Goal: Task Accomplishment & Management: Use online tool/utility

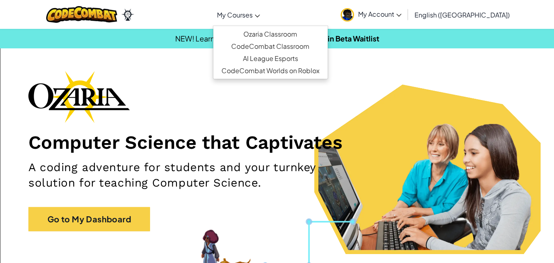
click at [264, 24] on link "My Courses" at bounding box center [238, 15] width 51 height 22
click at [260, 38] on link "Ozaria Classroom" at bounding box center [270, 34] width 114 height 12
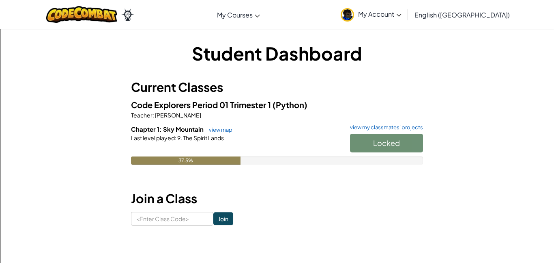
click at [406, 152] on div "Locked" at bounding box center [382, 145] width 81 height 23
click at [403, 127] on link "view my classmates' projects" at bounding box center [384, 127] width 77 height 5
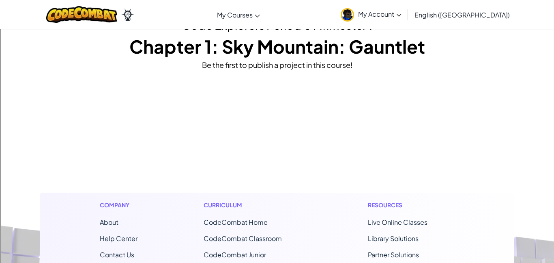
scroll to position [43, 0]
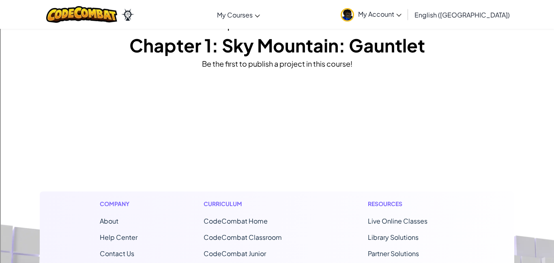
click at [321, 27] on div "Toggle navigation My Courses Ozaria Classroom CodeCombat Classroom AI League Es…" at bounding box center [277, 14] width 558 height 29
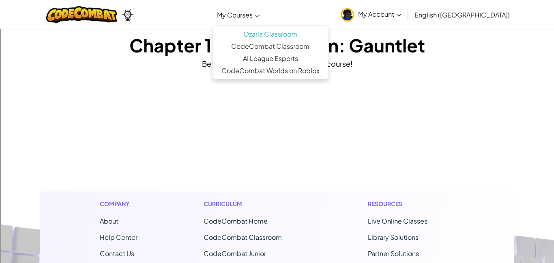
click at [260, 6] on link "My Courses" at bounding box center [238, 15] width 51 height 22
click at [263, 30] on link "Ozaria Classroom" at bounding box center [270, 34] width 114 height 12
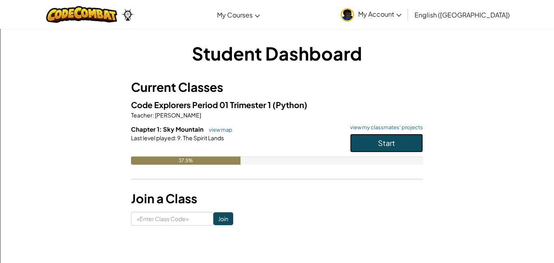
click at [409, 149] on button "Start" at bounding box center [386, 143] width 73 height 19
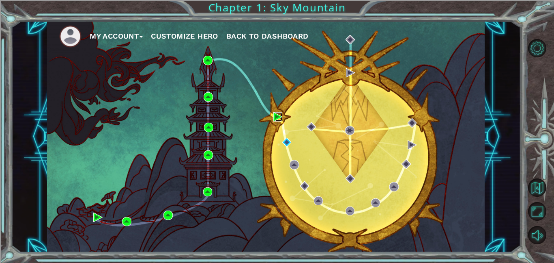
click at [280, 116] on img at bounding box center [278, 116] width 9 height 9
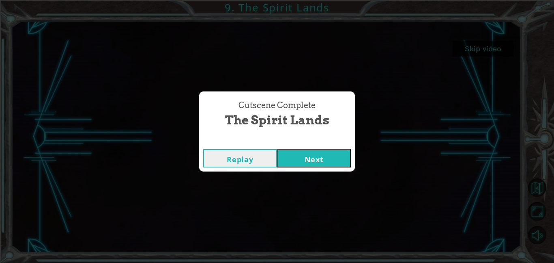
click at [323, 153] on button "Next" at bounding box center [314, 158] width 74 height 18
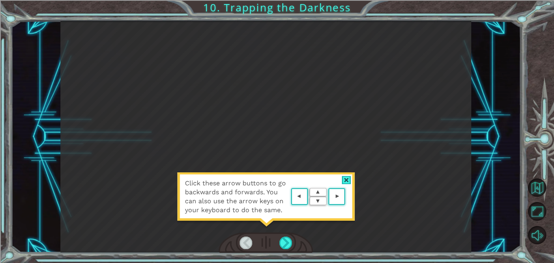
click at [336, 219] on div "Click these arrow buttons to go backwards and forwards. You can also use the ar…" at bounding box center [266, 200] width 179 height 57
click at [288, 238] on div at bounding box center [286, 242] width 13 height 13
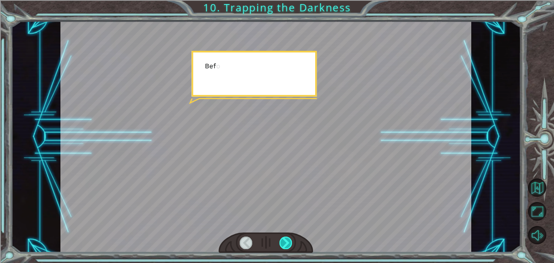
click at [286, 243] on div at bounding box center [286, 242] width 13 height 13
click at [286, 246] on div at bounding box center [286, 242] width 13 height 13
click at [287, 245] on div at bounding box center [286, 242] width 13 height 13
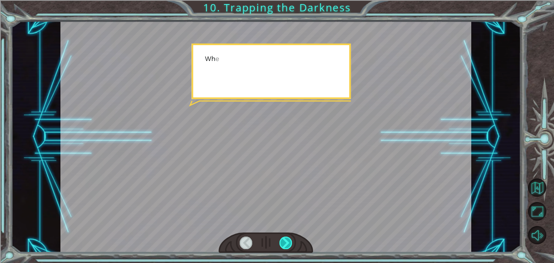
click at [287, 244] on div at bounding box center [286, 242] width 13 height 13
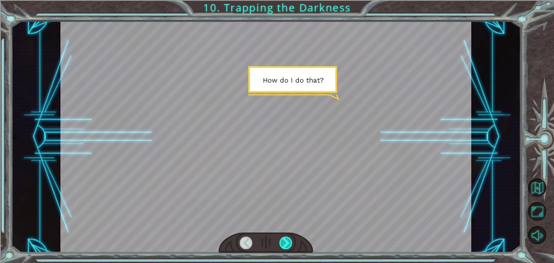
click at [289, 237] on div at bounding box center [286, 242] width 13 height 13
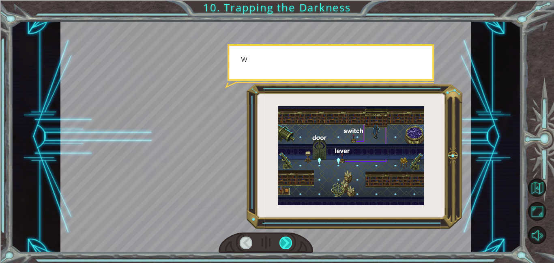
click at [285, 243] on div at bounding box center [286, 242] width 13 height 13
click at [288, 238] on div at bounding box center [286, 242] width 13 height 13
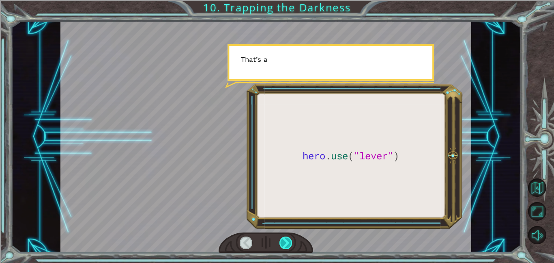
click at [290, 239] on div at bounding box center [286, 242] width 13 height 13
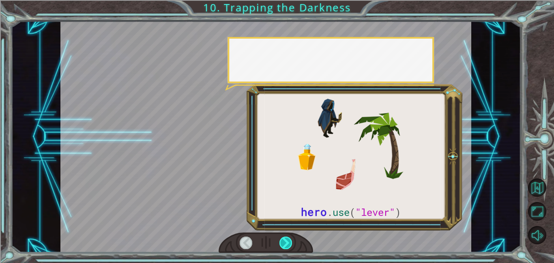
click at [290, 239] on div at bounding box center [286, 242] width 13 height 13
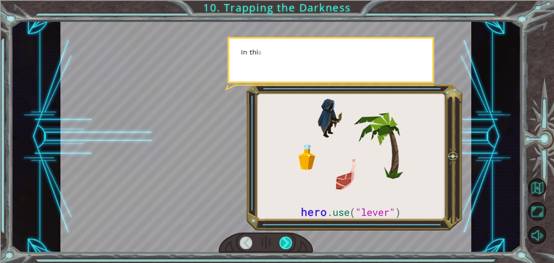
click at [291, 237] on div at bounding box center [286, 242] width 13 height 13
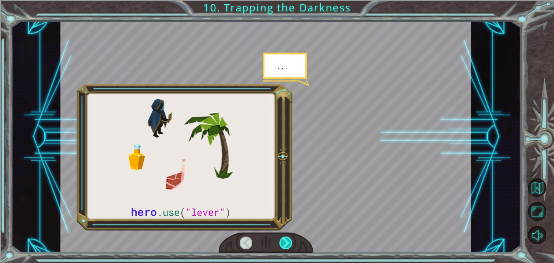
click at [290, 236] on div at bounding box center [286, 242] width 13 height 13
click at [289, 239] on div at bounding box center [286, 242] width 13 height 13
click at [290, 242] on div at bounding box center [286, 242] width 13 height 13
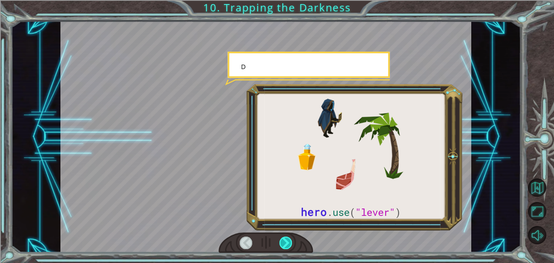
click at [290, 241] on div at bounding box center [286, 242] width 13 height 13
click at [290, 242] on div at bounding box center [286, 242] width 13 height 13
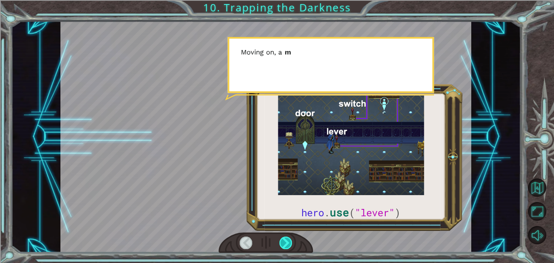
click at [289, 244] on div at bounding box center [286, 242] width 13 height 13
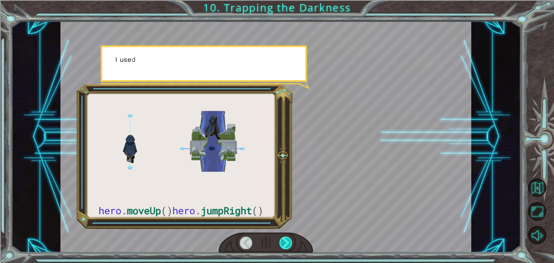
click at [290, 240] on div at bounding box center [286, 242] width 13 height 13
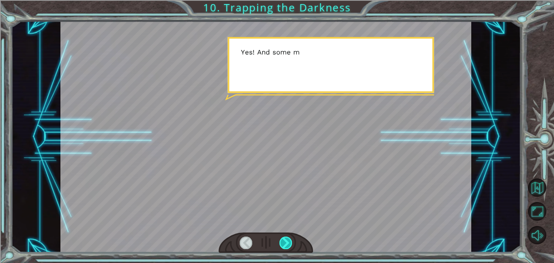
click at [291, 241] on div at bounding box center [286, 242] width 13 height 13
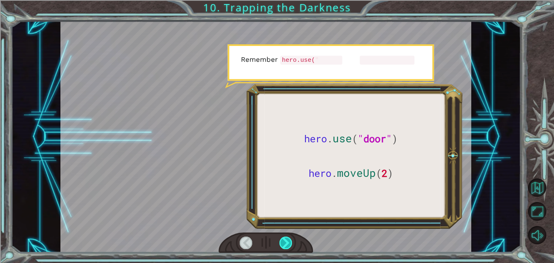
click at [288, 241] on div at bounding box center [286, 242] width 13 height 13
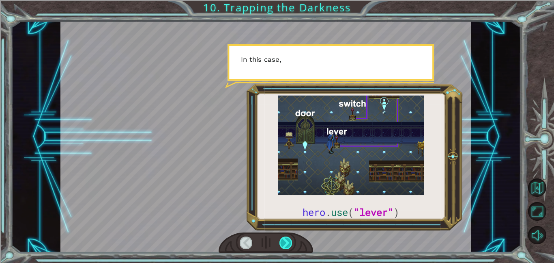
click at [289, 239] on div at bounding box center [286, 242] width 13 height 13
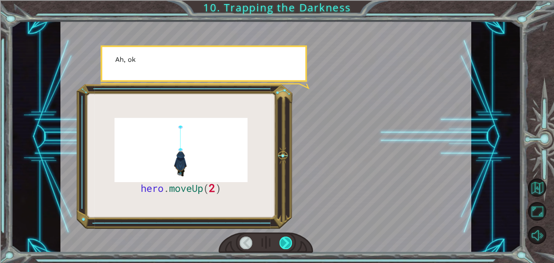
click at [289, 238] on div at bounding box center [286, 242] width 13 height 13
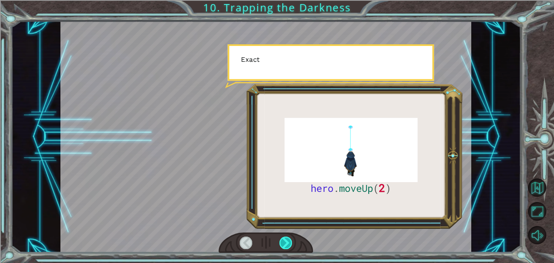
click at [289, 237] on div at bounding box center [286, 242] width 13 height 13
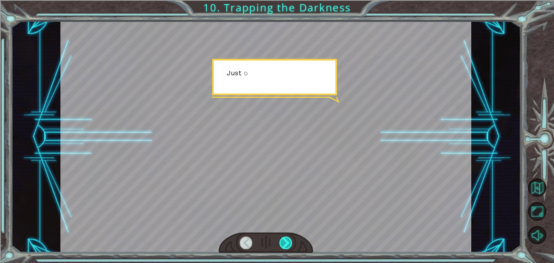
click at [289, 238] on div at bounding box center [286, 242] width 13 height 13
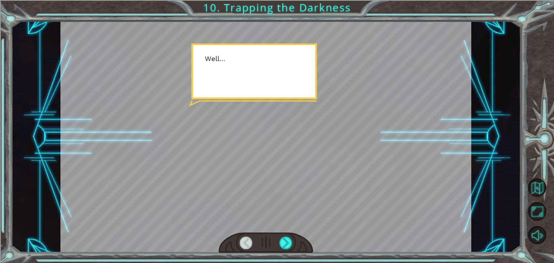
click at [290, 232] on div at bounding box center [266, 242] width 95 height 21
click at [289, 237] on div at bounding box center [286, 242] width 13 height 13
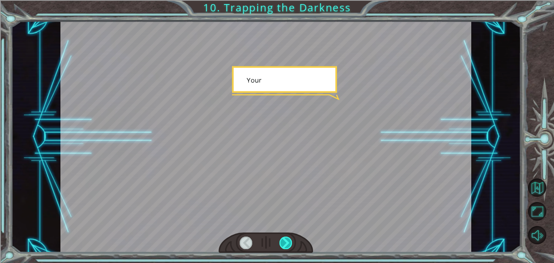
click at [290, 237] on div at bounding box center [286, 242] width 13 height 13
click at [288, 246] on div at bounding box center [286, 242] width 13 height 13
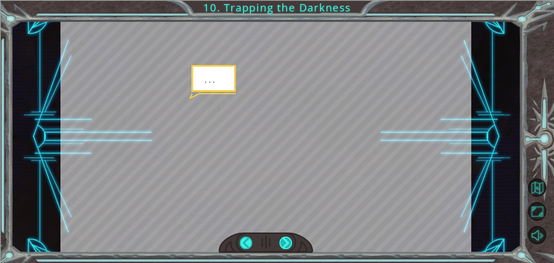
click at [289, 245] on div at bounding box center [286, 242] width 13 height 13
click at [289, 244] on div at bounding box center [286, 242] width 13 height 13
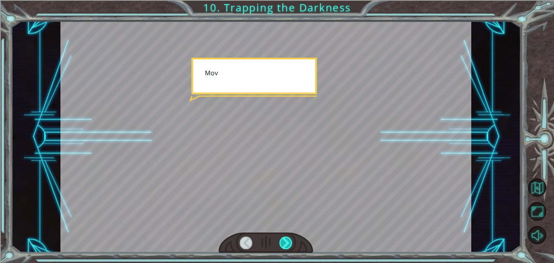
click at [288, 243] on div at bounding box center [286, 242] width 13 height 13
click at [290, 239] on div at bounding box center [286, 242] width 13 height 13
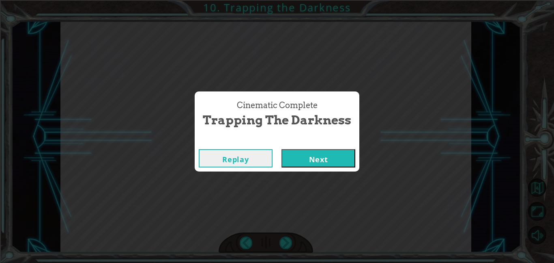
click at [290, 240] on div "Cinematic Complete Trapping the Darkness Replay Next" at bounding box center [277, 131] width 554 height 263
click at [325, 167] on button "Next" at bounding box center [319, 158] width 74 height 18
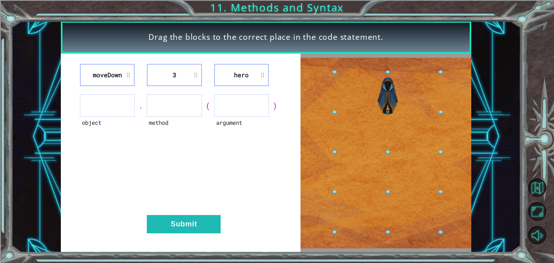
click at [110, 97] on ul at bounding box center [107, 105] width 55 height 22
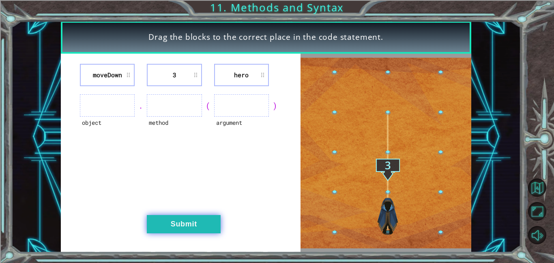
click at [176, 215] on button "Submit" at bounding box center [184, 224] width 74 height 18
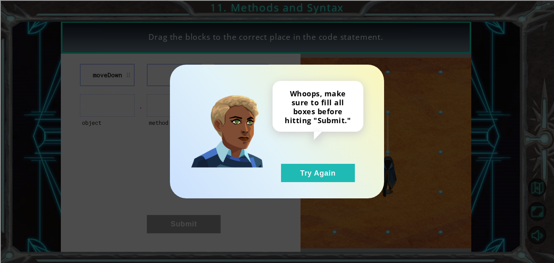
click at [176, 215] on div "Whoops, make sure to fill all boxes before hitting "Submit." Try Again" at bounding box center [277, 131] width 554 height 263
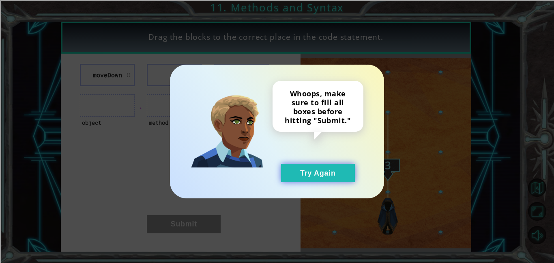
click at [322, 172] on button "Try Again" at bounding box center [318, 173] width 74 height 18
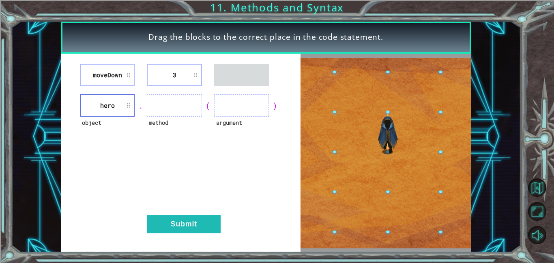
click at [111, 74] on li "moveDown" at bounding box center [107, 75] width 55 height 22
click at [182, 89] on div "moveDown 3 object hero . method ( argument ) Submit" at bounding box center [181, 153] width 240 height 198
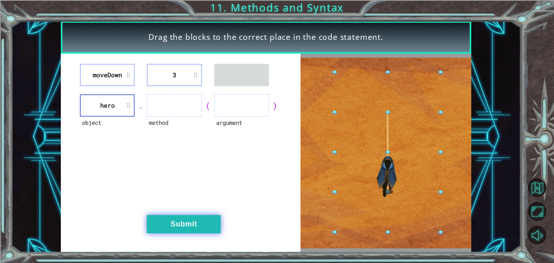
click at [164, 222] on button "Submit" at bounding box center [184, 224] width 74 height 18
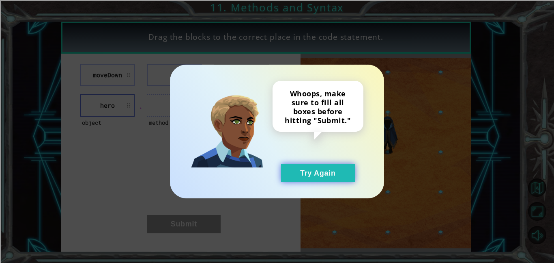
click at [317, 170] on button "Try Again" at bounding box center [318, 173] width 74 height 18
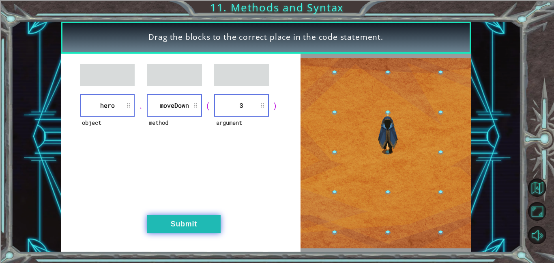
click at [191, 223] on button "Submit" at bounding box center [184, 224] width 74 height 18
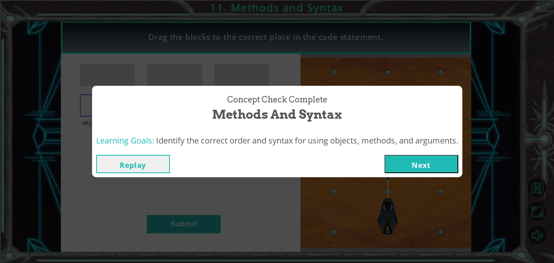
click at [416, 170] on button "Next" at bounding box center [422, 164] width 74 height 18
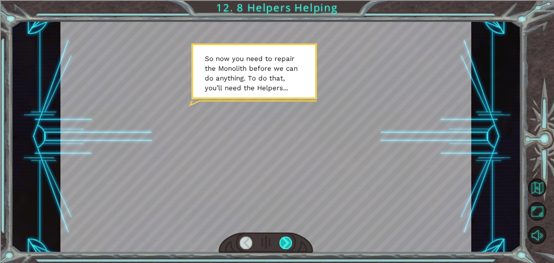
click at [282, 237] on div at bounding box center [286, 242] width 13 height 13
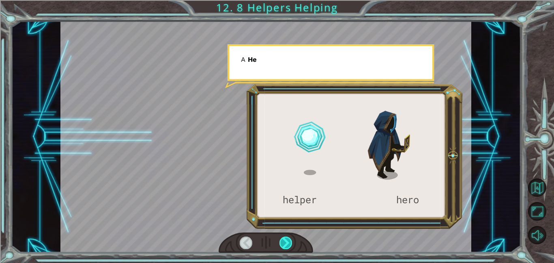
click at [282, 237] on div at bounding box center [286, 242] width 13 height 13
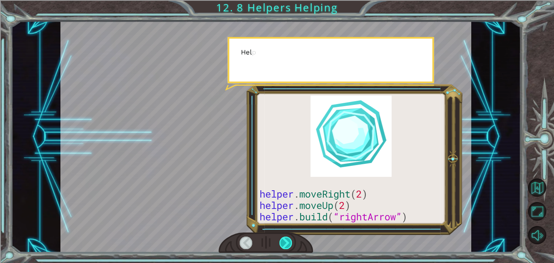
click at [282, 237] on div at bounding box center [286, 242] width 13 height 13
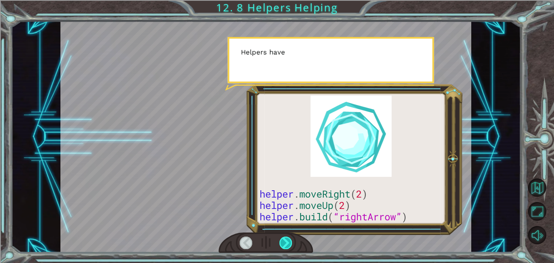
click at [282, 237] on div at bounding box center [286, 242] width 13 height 13
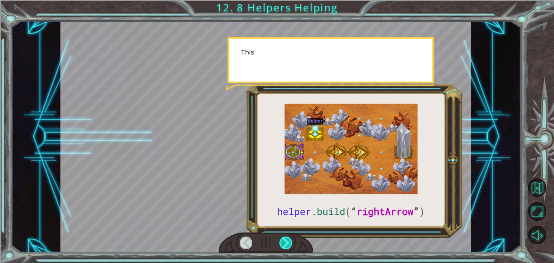
click at [282, 237] on div at bounding box center [286, 242] width 13 height 13
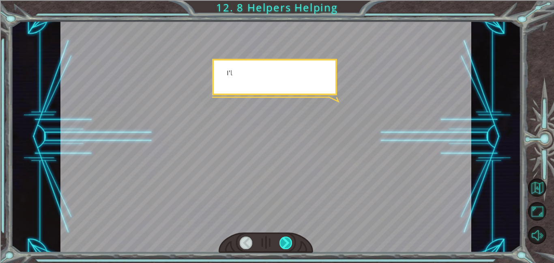
click at [282, 237] on div at bounding box center [286, 242] width 13 height 13
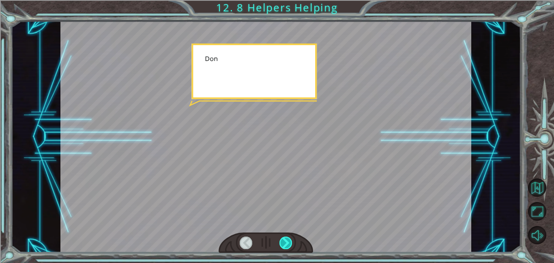
click at [282, 237] on div at bounding box center [286, 242] width 13 height 13
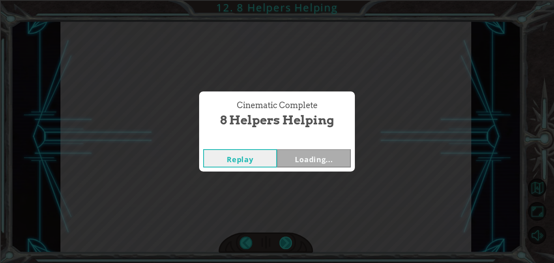
click at [282, 237] on div "Cinematic Complete 8 Helpers Helping Replay Loading..." at bounding box center [277, 131] width 554 height 263
click at [282, 237] on div "Cinematic Complete 8 Helpers Helping Replay Next" at bounding box center [277, 131] width 554 height 263
click at [302, 153] on button "Next" at bounding box center [314, 158] width 74 height 18
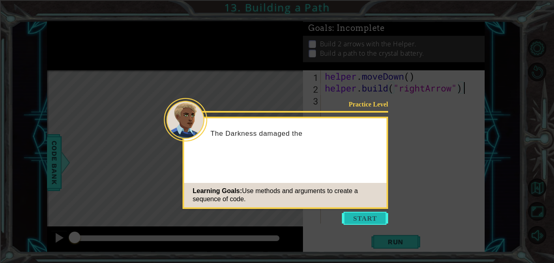
click at [352, 217] on button "Start" at bounding box center [365, 217] width 46 height 13
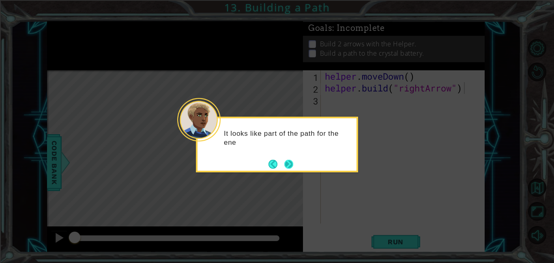
click at [293, 167] on button "Next" at bounding box center [289, 164] width 10 height 10
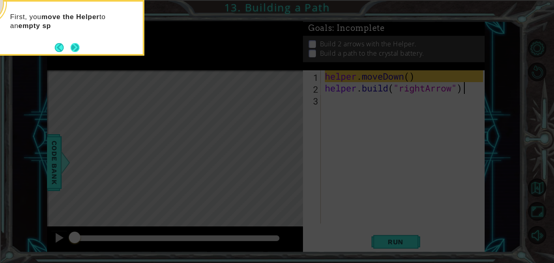
click at [81, 46] on div "First, you move the Helper to an empty sp" at bounding box center [63, 28] width 162 height 56
click at [76, 47] on button "Next" at bounding box center [75, 47] width 12 height 12
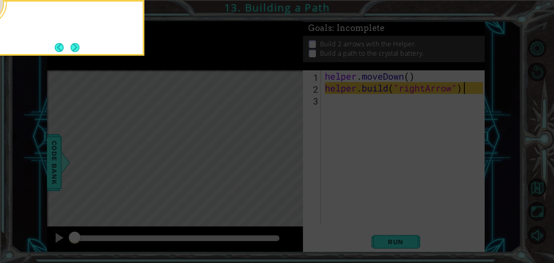
click at [76, 47] on button "Next" at bounding box center [75, 47] width 10 height 10
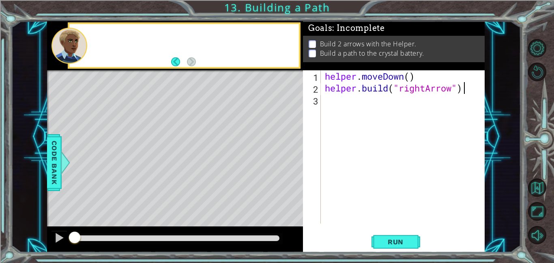
click at [76, 47] on div at bounding box center [70, 46] width 36 height 36
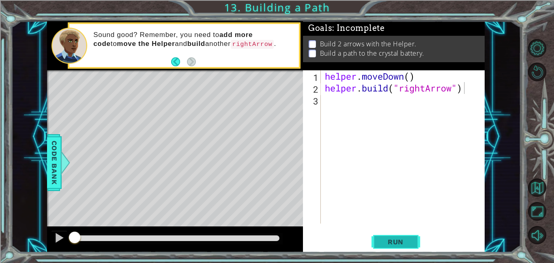
click at [405, 248] on button "Run" at bounding box center [396, 241] width 49 height 18
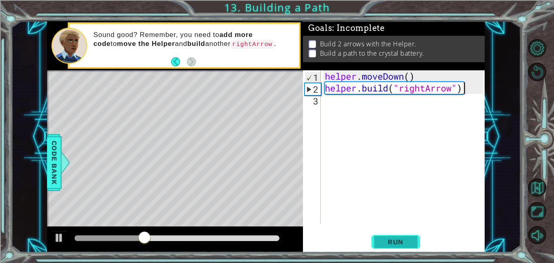
click at [402, 243] on span "Run" at bounding box center [396, 241] width 32 height 8
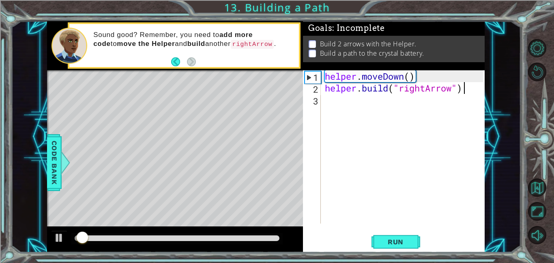
click at [409, 82] on div "helper . moveDown ( ) helper . build ( "rightArrow" )" at bounding box center [405, 158] width 164 height 177
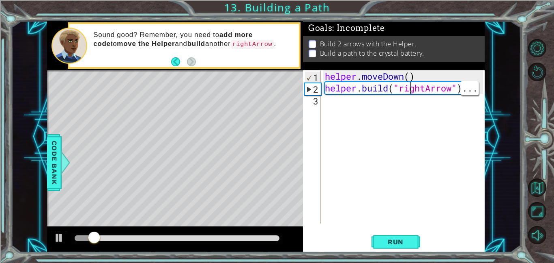
click at [408, 108] on div "helper . moveDown ( ) helper . build ( "rightArrow" )" at bounding box center [405, 158] width 164 height 177
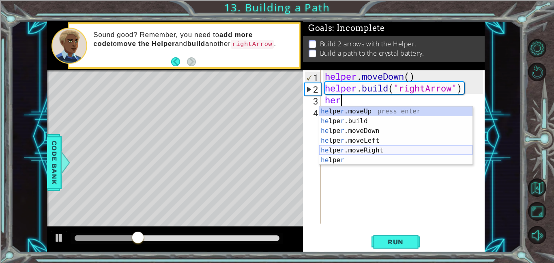
click at [345, 147] on div "he lpe r .moveUp press enter he lpe r .build press enter he lpe r .moveDown pre…" at bounding box center [395, 145] width 153 height 78
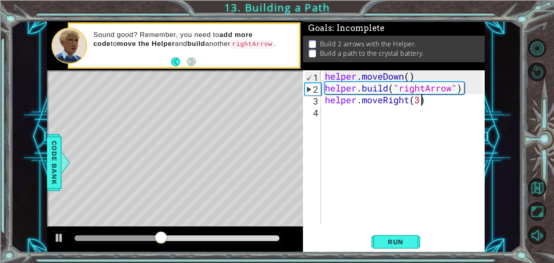
scroll to position [0, 4]
type textarea "helper.moveRight(3)"
click at [402, 243] on span "Run" at bounding box center [396, 241] width 32 height 8
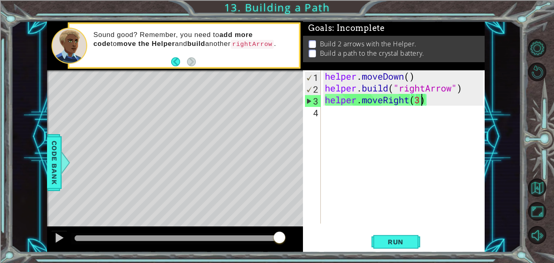
click at [438, 125] on div "helper . moveDown ( ) helper . build ( "rightArrow" ) helper . moveRight ( 3 )" at bounding box center [405, 158] width 164 height 177
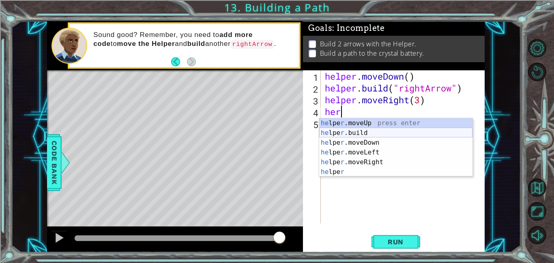
click at [351, 131] on div "he lpe r .moveUp press enter he lpe r .build press enter he lpe r .moveDown pre…" at bounding box center [395, 157] width 153 height 78
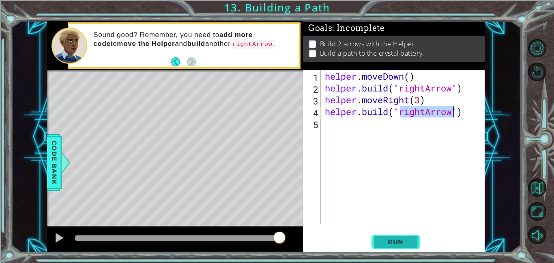
type textarea "[DOMAIN_NAME]("rightArrow")"
click at [392, 244] on span "Run" at bounding box center [396, 241] width 32 height 8
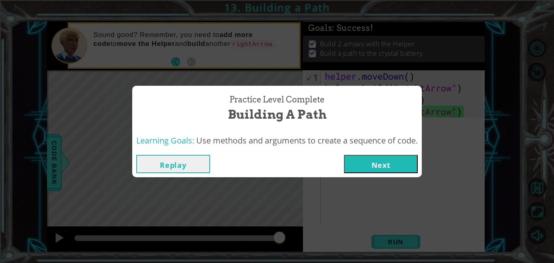
click at [365, 157] on button "Next" at bounding box center [381, 164] width 74 height 18
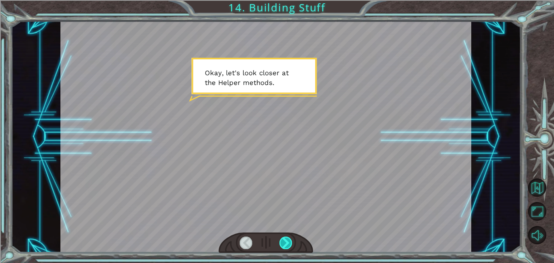
click at [289, 239] on div at bounding box center [286, 242] width 13 height 13
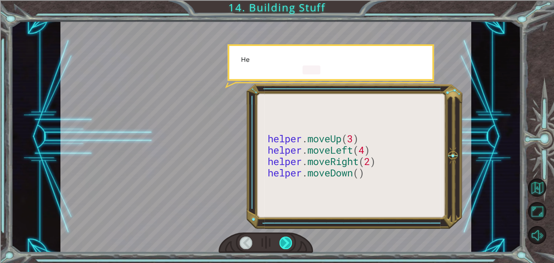
click at [289, 239] on div at bounding box center [286, 242] width 13 height 13
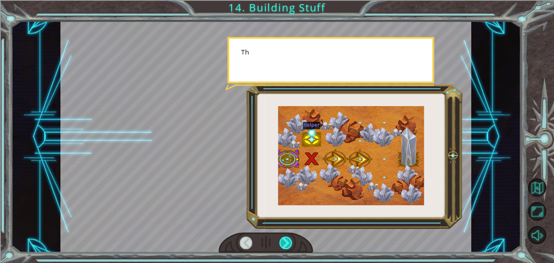
click at [289, 239] on div at bounding box center [286, 242] width 13 height 13
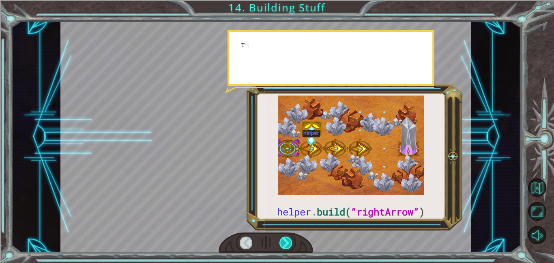
click at [289, 239] on div at bounding box center [286, 242] width 13 height 13
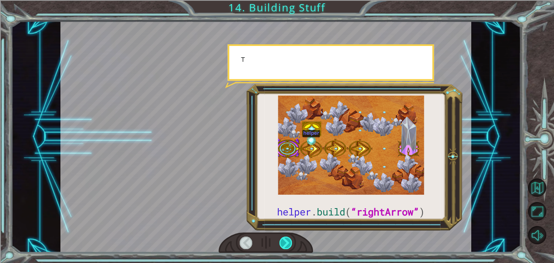
click at [289, 239] on div at bounding box center [286, 242] width 13 height 13
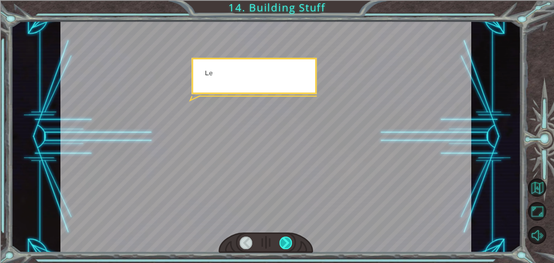
click at [289, 239] on div at bounding box center [286, 242] width 13 height 13
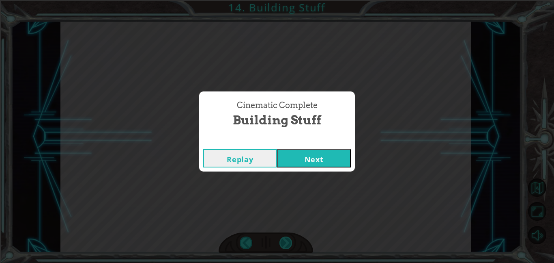
click at [289, 239] on div "Cinematic Complete Building Stuff Replay Next" at bounding box center [277, 131] width 554 height 263
click at [309, 153] on button "Next" at bounding box center [314, 158] width 74 height 18
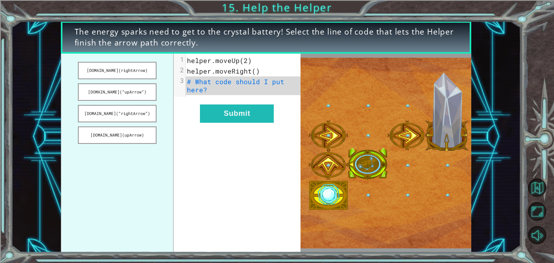
click at [253, 69] on span "helper.moveRight()" at bounding box center [223, 71] width 73 height 9
click at [106, 71] on button "[DOMAIN_NAME](rightArrow)" at bounding box center [117, 70] width 79 height 17
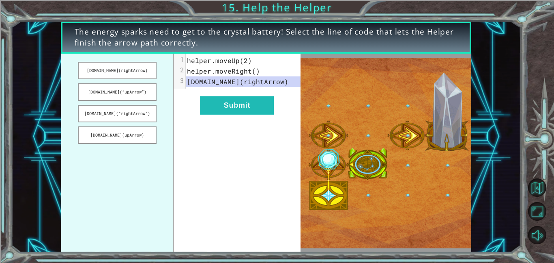
click at [253, 72] on span "helper.moveRight()" at bounding box center [223, 71] width 73 height 9
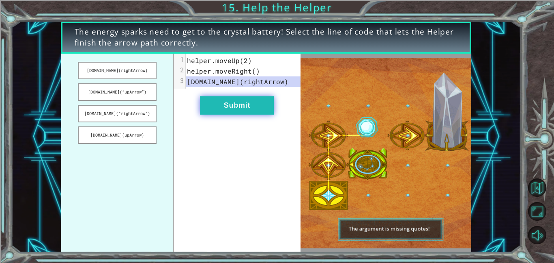
click at [230, 97] on button "Submit" at bounding box center [237, 105] width 74 height 18
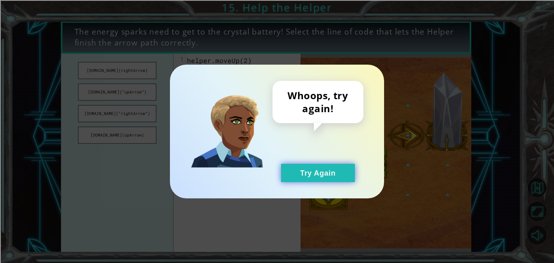
click at [299, 177] on button "Try Again" at bounding box center [318, 173] width 74 height 18
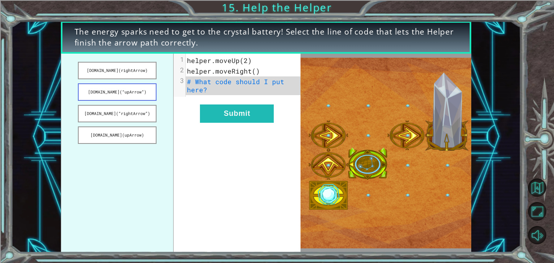
click at [149, 84] on button "[DOMAIN_NAME](“upArrow”)" at bounding box center [117, 91] width 79 height 17
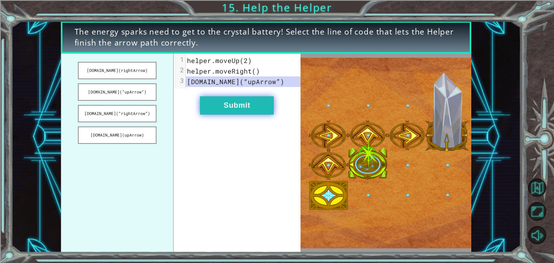
click at [214, 106] on button "Submit" at bounding box center [237, 105] width 74 height 18
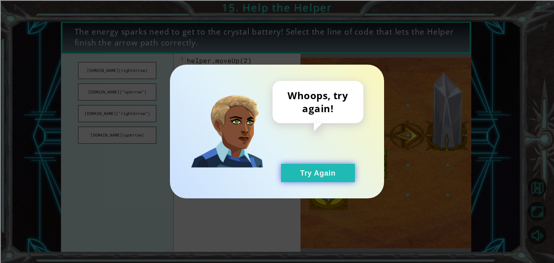
click at [295, 171] on button "Try Again" at bounding box center [318, 173] width 74 height 18
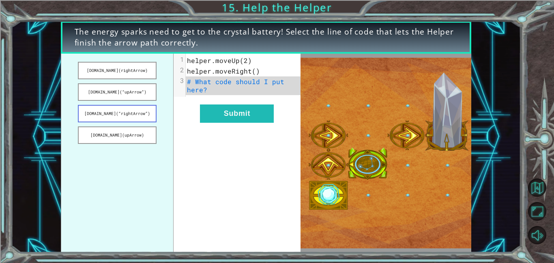
click at [104, 118] on button "[DOMAIN_NAME](“rightArrow”)" at bounding box center [117, 113] width 79 height 17
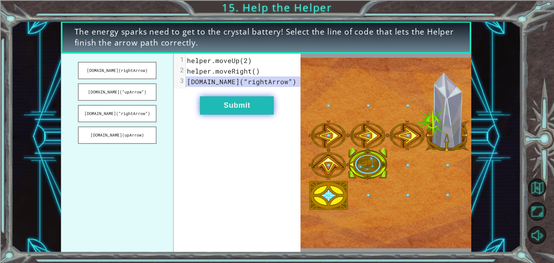
click at [242, 112] on button "Submit" at bounding box center [237, 105] width 74 height 18
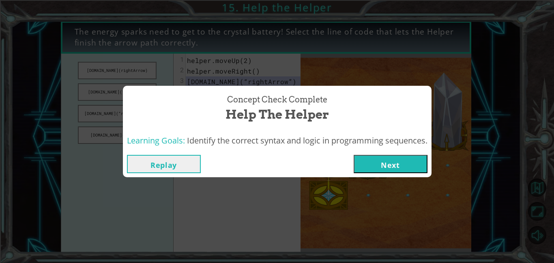
click at [372, 155] on button "Next" at bounding box center [391, 164] width 74 height 18
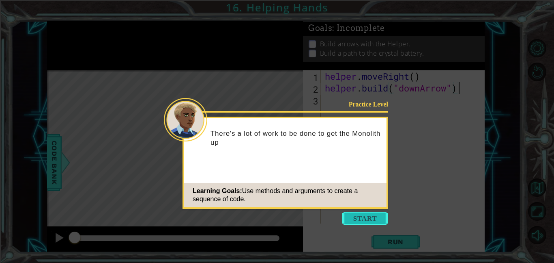
click at [347, 218] on button "Start" at bounding box center [365, 217] width 46 height 13
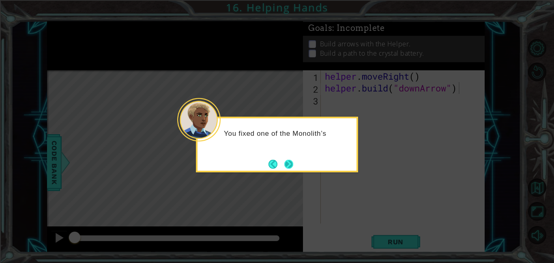
click at [292, 166] on button "Next" at bounding box center [288, 163] width 9 height 9
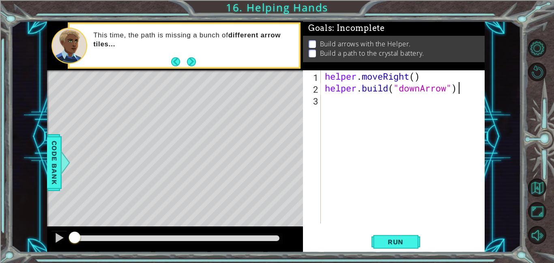
click at [415, 76] on div "helper . moveRight ( ) helper . build ( "downArrow" )" at bounding box center [405, 158] width 164 height 177
type textarea "helper.moveRight(1)"
click at [397, 240] on span "Run" at bounding box center [396, 241] width 32 height 8
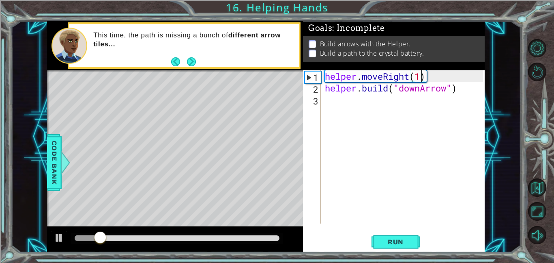
click at [396, 96] on div "helper . moveRight ( 1 ) helper . build ( "downArrow" )" at bounding box center [405, 158] width 164 height 177
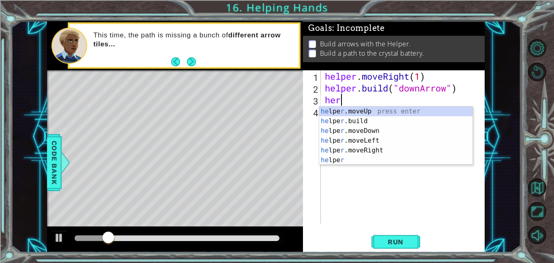
scroll to position [0, 0]
click at [393, 125] on div "he lpe r .moveUp press enter he lpe r .build press enter he lpe r .moveDown pre…" at bounding box center [395, 145] width 153 height 78
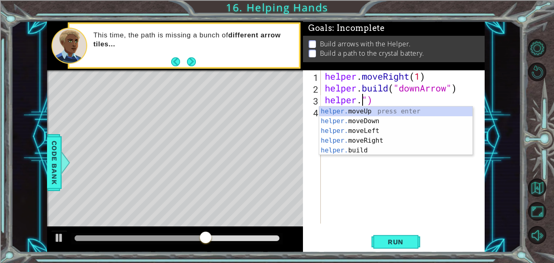
click at [386, 101] on div "helper . moveRight ( 1 ) helper . build ( "downArrow" ) helper . ")" at bounding box center [405, 158] width 164 height 177
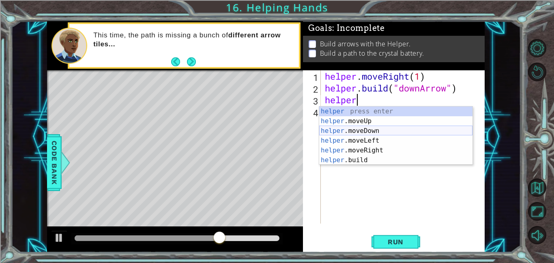
click at [373, 128] on div "helper press enter helper .moveUp press enter helper .moveDown press enter help…" at bounding box center [395, 145] width 153 height 78
type textarea "helper.moveDown(1)"
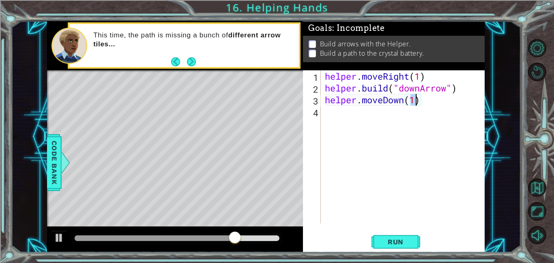
click at [395, 111] on div "helper . moveRight ( 1 ) helper . build ( "downArrow" ) helper . moveDown ( 1 )" at bounding box center [405, 158] width 164 height 177
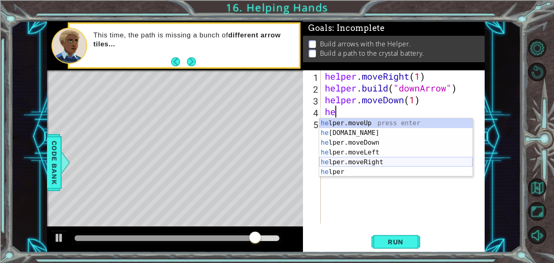
click at [372, 161] on div "he lper.moveUp press enter he [DOMAIN_NAME] press enter he lper.moveDown press …" at bounding box center [395, 157] width 153 height 78
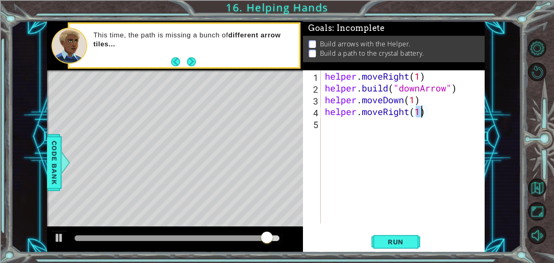
type textarea "helper.moveRight(2)"
click at [344, 121] on div "helper . moveRight ( 1 ) helper . build ( "downArrow" ) helper . moveDown ( 1 )…" at bounding box center [405, 158] width 164 height 177
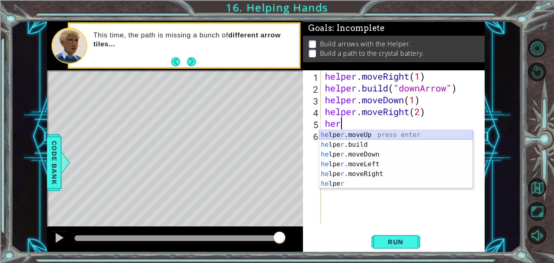
click at [341, 136] on div "he lpe r .moveUp press enter he lpe r .build press enter he lpe r .moveDown pre…" at bounding box center [395, 169] width 153 height 78
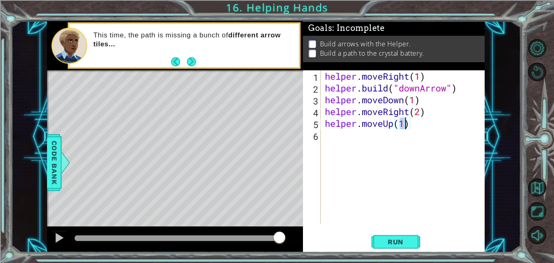
scroll to position [0, 3]
type textarea "helper.moveUp(2)"
click at [399, 235] on button "Run" at bounding box center [396, 241] width 49 height 18
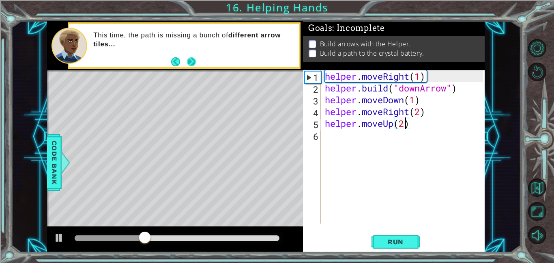
click at [194, 67] on button "Next" at bounding box center [191, 62] width 14 height 14
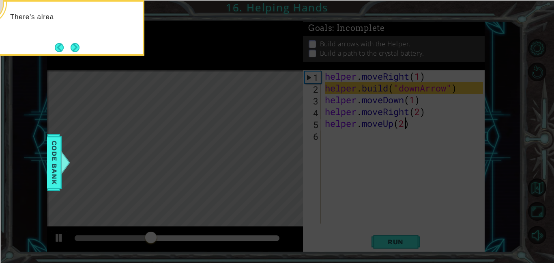
click at [88, 56] on icon at bounding box center [277, 131] width 554 height 263
click at [78, 52] on button "Next" at bounding box center [75, 47] width 9 height 9
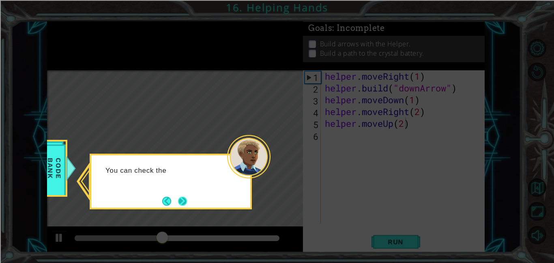
click at [185, 202] on button "Next" at bounding box center [183, 201] width 10 height 10
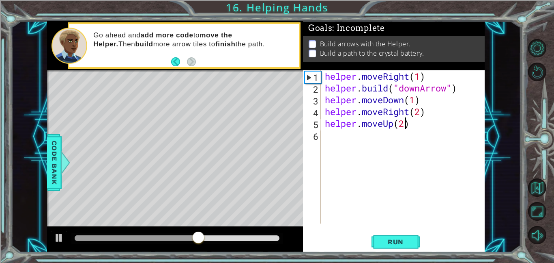
click at [381, 145] on div "helper . moveRight ( 1 ) helper . build ( "downArrow" ) helper . moveDown ( 1 )…" at bounding box center [405, 158] width 164 height 177
click at [464, 88] on div "helper . moveRight ( 1 ) helper . build ( "downArrow" ) helper . moveDown ( 1 )…" at bounding box center [405, 158] width 164 height 177
type textarea "[DOMAIN_NAME]("downArrow")"
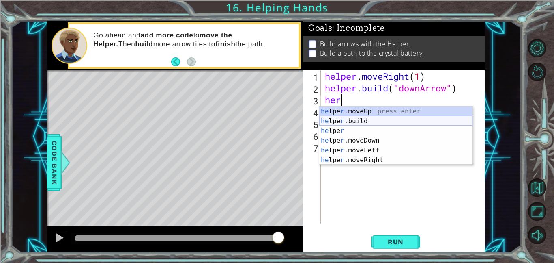
click at [406, 116] on div "he lpe r .moveUp press enter he lpe r .build press enter he lpe r press enter h…" at bounding box center [395, 145] width 153 height 78
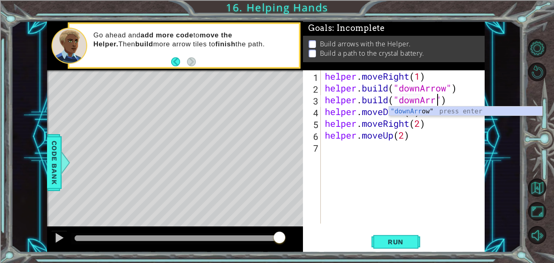
scroll to position [0, 5]
type textarea "[DOMAIN_NAME]("downArrow")"
click at [465, 99] on div "helper . moveRight ( 1 ) helper . build ( "downArrow" ) helper . build ( "downA…" at bounding box center [405, 158] width 164 height 177
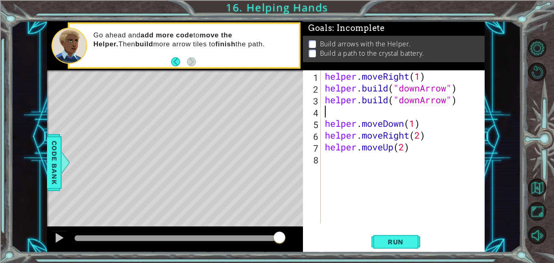
scroll to position [0, 0]
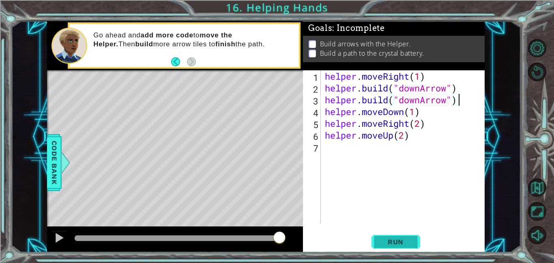
type textarea "[DOMAIN_NAME]("downArrow")"
click at [390, 237] on span "Run" at bounding box center [396, 241] width 32 height 8
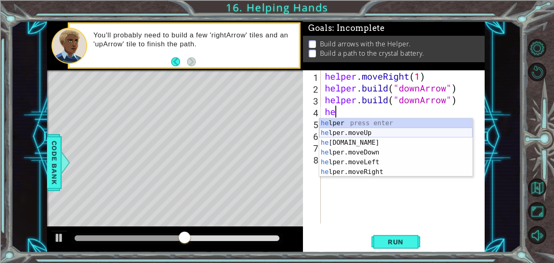
click at [327, 137] on div "he lper press enter he lper.moveUp press enter he [DOMAIN_NAME] press enter he …" at bounding box center [395, 157] width 153 height 78
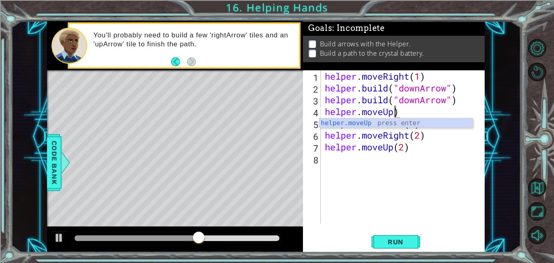
click at [421, 109] on div "helper . moveRight ( 1 ) helper . build ( "downArrow" ) helper . build ( "downA…" at bounding box center [405, 158] width 164 height 177
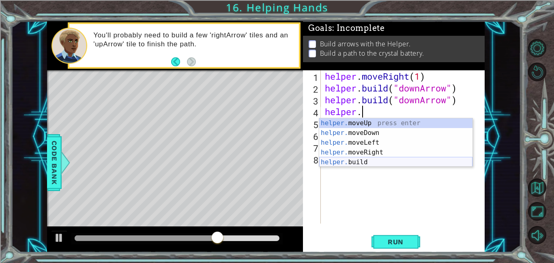
click at [378, 162] on div "helper. moveUp press enter helper. moveDown press enter helper. moveLeft press …" at bounding box center [395, 152] width 153 height 68
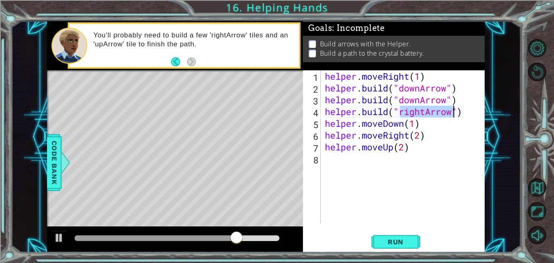
click at [469, 108] on div "helper . moveRight ( 1 ) helper . build ( "downArrow" ) helper . build ( "downA…" at bounding box center [405, 158] width 164 height 177
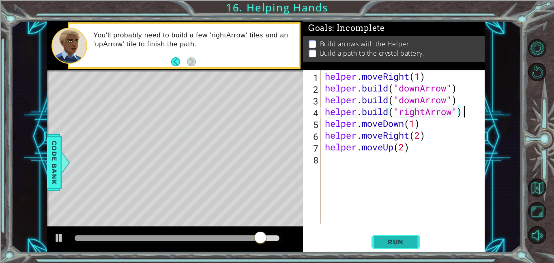
click at [396, 238] on span "Run" at bounding box center [396, 241] width 32 height 8
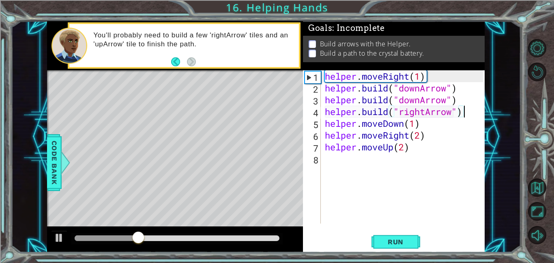
click at [459, 99] on div "helper . moveRight ( 1 ) helper . build ( "downArrow" ) helper . build ( "downA…" at bounding box center [405, 158] width 164 height 177
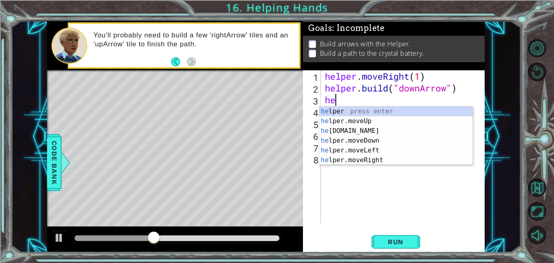
type textarea "h"
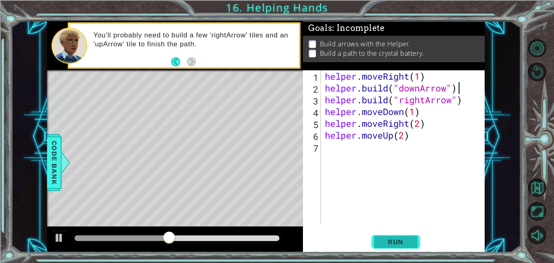
click at [390, 249] on button "Run" at bounding box center [396, 241] width 49 height 18
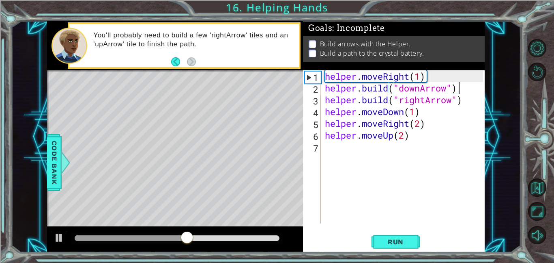
click at [465, 103] on div "helper . moveRight ( 1 ) helper . build ( "downArrow" ) helper . build ( "right…" at bounding box center [405, 158] width 164 height 177
click at [325, 111] on div "helper . moveRight ( 1 ) helper . build ( "downArrow" ) helper . build ( "right…" at bounding box center [405, 158] width 164 height 177
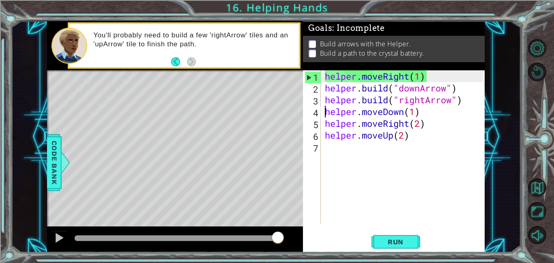
click at [463, 97] on div "helper . moveRight ( 1 ) helper . build ( "downArrow" ) helper . build ( "right…" at bounding box center [405, 158] width 164 height 177
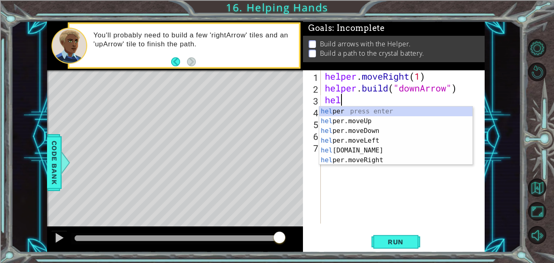
type textarea "h"
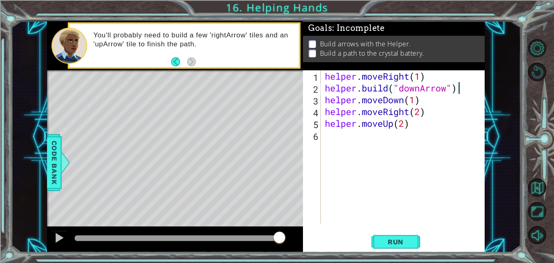
click at [432, 103] on div "helper . moveRight ( 1 ) helper . build ( "downArrow" ) helper . moveDown ( 1 )…" at bounding box center [405, 158] width 164 height 177
type textarea "helper.moveDown(1)"
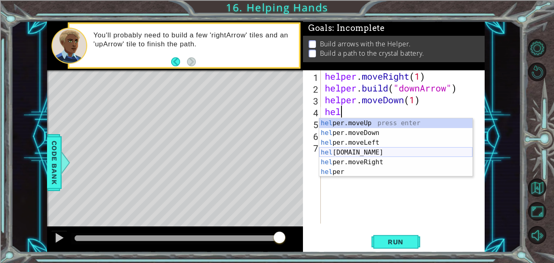
click at [391, 150] on div "hel per.moveUp press enter hel per.moveDown press enter hel per.moveLeft press …" at bounding box center [395, 157] width 153 height 78
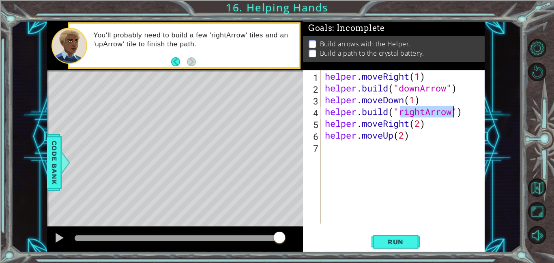
click at [424, 138] on div "helper . moveRight ( 1 ) helper . build ( "downArrow" ) helper . moveDown ( 1 )…" at bounding box center [405, 158] width 164 height 177
click at [433, 118] on div "helper . moveRight ( 1 ) helper . build ( "downArrow" ) helper . moveDown ( 1 )…" at bounding box center [405, 158] width 164 height 177
type textarea "helper.moveRight(2)"
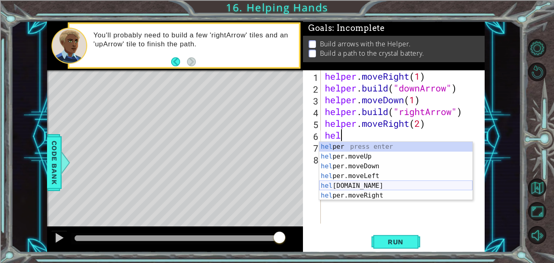
click at [402, 185] on div "hel per press enter hel per.moveUp press enter [GEOGRAPHIC_DATA] per.moveDown p…" at bounding box center [395, 181] width 153 height 78
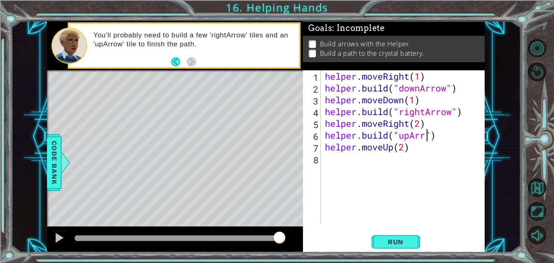
scroll to position [0, 5]
click at [397, 239] on span "Run" at bounding box center [396, 241] width 32 height 8
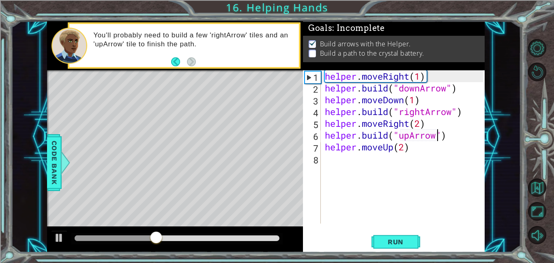
click at [470, 114] on div "helper . moveRight ( 1 ) helper . build ( "downArrow" ) helper . moveDown ( 1 )…" at bounding box center [405, 158] width 164 height 177
type textarea "[DOMAIN_NAME]("rightArrow")"
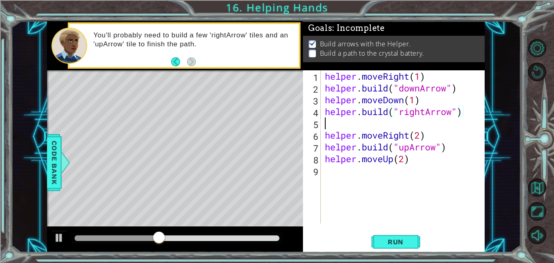
scroll to position [0, 0]
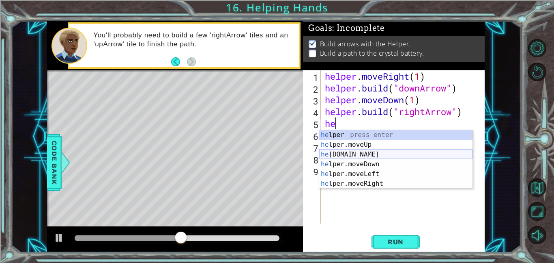
click at [356, 153] on div "he lper press enter he lper.moveUp press enter he [DOMAIN_NAME] press enter he …" at bounding box center [395, 169] width 153 height 78
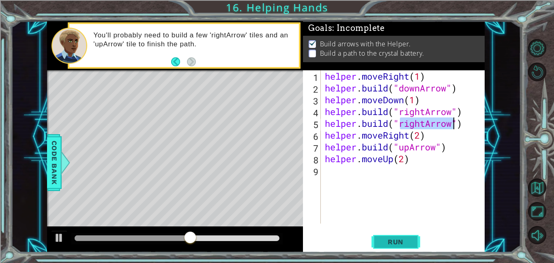
click at [386, 238] on span "Run" at bounding box center [396, 241] width 32 height 8
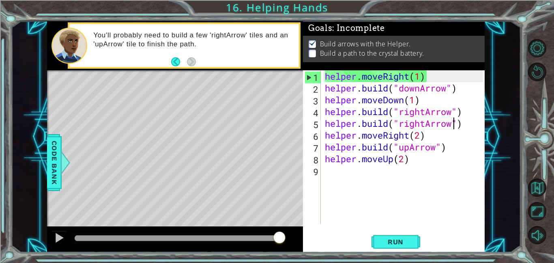
click at [470, 124] on div "helper . moveRight ( 1 ) helper . build ( "downArrow" ) helper . moveDown ( 1 )…" at bounding box center [405, 158] width 164 height 177
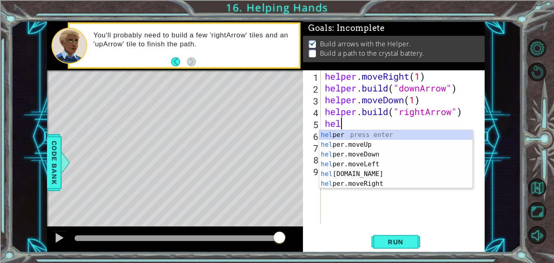
type textarea "h"
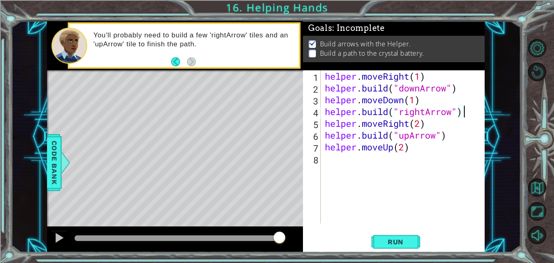
click at [420, 123] on div "helper . moveRight ( 1 ) helper . build ( "downArrow" ) helper . moveDown ( 1 )…" at bounding box center [405, 158] width 164 height 177
type textarea "helper.moveRight(1)"
click at [438, 124] on div "helper . moveRight ( 1 ) helper . build ( "downArrow" ) helper . moveDown ( 1 )…" at bounding box center [405, 158] width 164 height 177
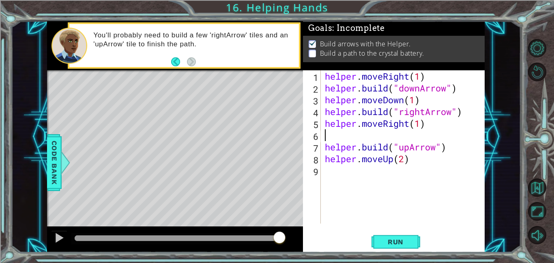
scroll to position [0, 0]
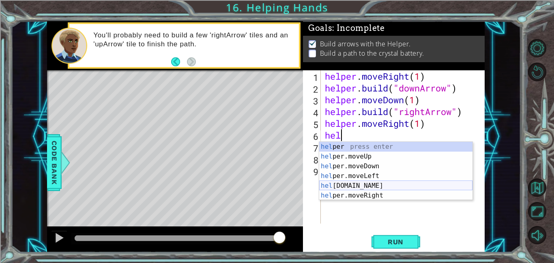
click at [379, 183] on div "hel per press enter hel per.moveUp press enter [GEOGRAPHIC_DATA] per.moveDown p…" at bounding box center [395, 181] width 153 height 78
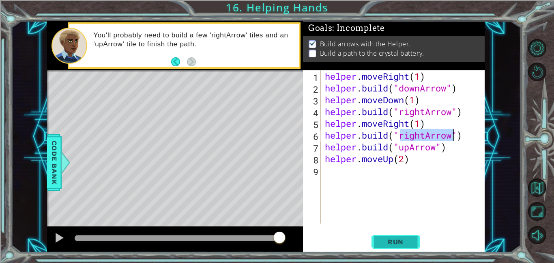
type textarea "[DOMAIN_NAME]("rightArrow")"
click at [403, 250] on button "Run" at bounding box center [396, 241] width 49 height 18
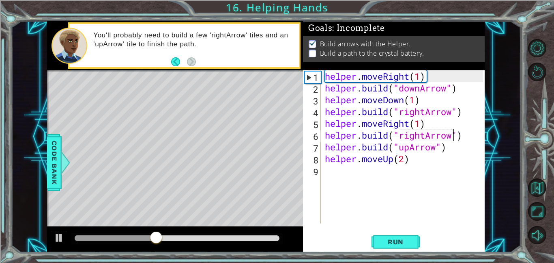
click at [466, 137] on div "helper . moveRight ( 1 ) helper . build ( "downArrow" ) helper . moveDown ( 1 )…" at bounding box center [405, 158] width 164 height 177
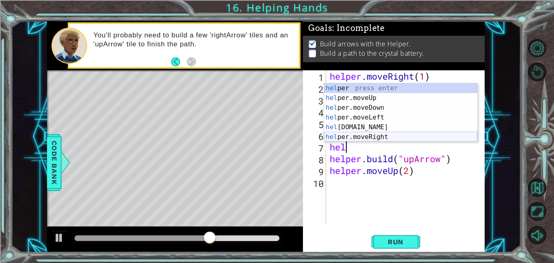
click at [340, 135] on div "hel per press enter hel per.moveUp press enter [GEOGRAPHIC_DATA] per.moveDown p…" at bounding box center [400, 122] width 153 height 78
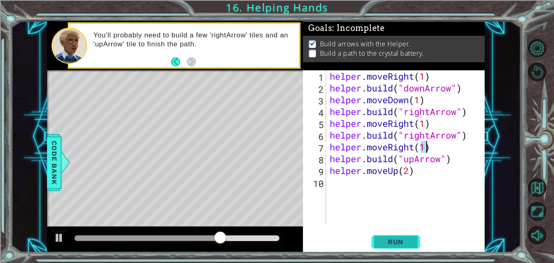
type textarea "helper.moveRight(1)"
click at [395, 246] on button "Run" at bounding box center [396, 241] width 49 height 18
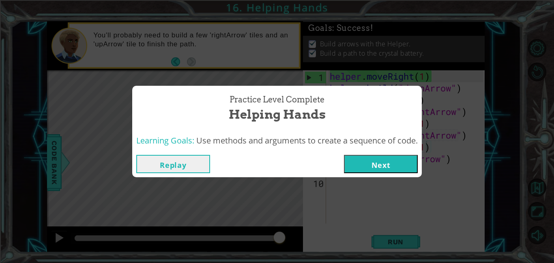
click at [353, 167] on button "Next" at bounding box center [381, 164] width 74 height 18
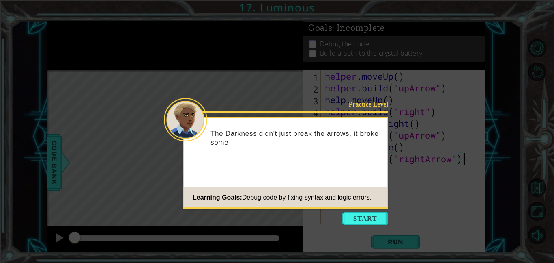
click at [351, 211] on icon at bounding box center [277, 131] width 554 height 263
click at [351, 211] on button "Start" at bounding box center [365, 217] width 46 height 13
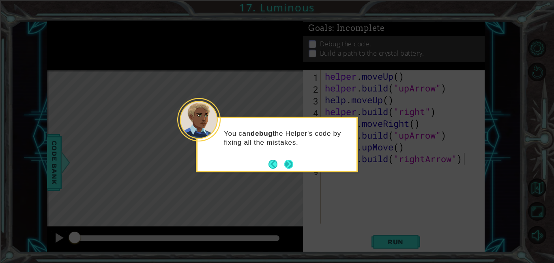
click at [287, 159] on button "Next" at bounding box center [289, 163] width 11 height 11
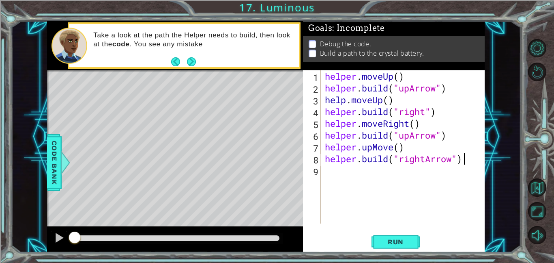
click at [401, 79] on div "helper . moveUp ( ) helper . build ( "upArrow" ) help . moveUp ( ) helper . bui…" at bounding box center [405, 158] width 164 height 177
click at [388, 104] on div "helper . moveUp ( 1 ) helper . build ( "upArrow" ) help . moveUp ( ) helper . b…" at bounding box center [405, 158] width 164 height 177
click at [416, 125] on div "helper . moveUp ( 1 ) helper . build ( "upArrow" ) help . moveUp ( 1 ) helper .…" at bounding box center [405, 158] width 164 height 177
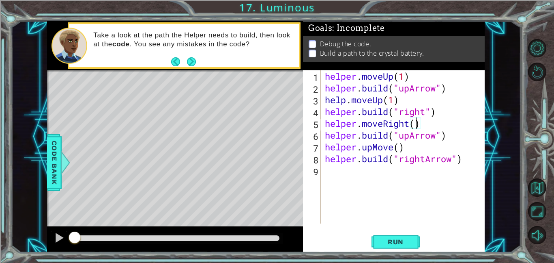
scroll to position [0, 4]
click at [398, 143] on div "helper . moveUp ( 1 ) helper . build ( "upArrow" ) help . moveUp ( 1 ) helper .…" at bounding box center [405, 158] width 164 height 177
click at [425, 114] on div "helper . moveUp ( 1 ) helper . build ( "upArrow" ) help . moveUp ( 1 ) helper .…" at bounding box center [405, 158] width 164 height 177
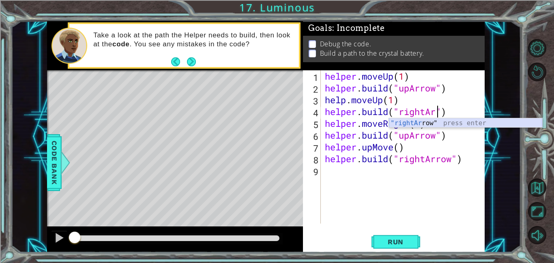
click at [420, 121] on div ""rightAr row" press enter" at bounding box center [465, 132] width 153 height 29
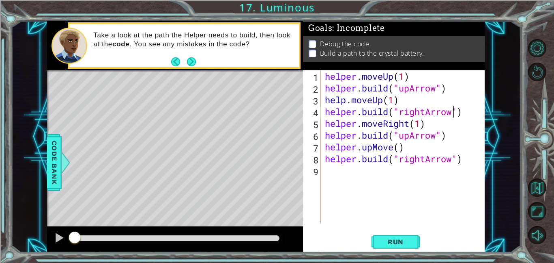
click at [394, 101] on div "helper . moveUp ( 1 ) helper . build ( "upArrow" ) help . moveUp ( 1 ) helper .…" at bounding box center [405, 158] width 164 height 177
click at [405, 78] on div "helper . moveUp ( 1 ) helper . build ( "upArrow" ) help . moveUp ( ) helper . b…" at bounding box center [405, 158] width 164 height 177
click at [422, 125] on div "helper . moveUp ( ) helper . build ( "upArrow" ) help . moveUp ( ) helper . bui…" at bounding box center [405, 158] width 164 height 177
click at [403, 237] on span "Run" at bounding box center [396, 241] width 32 height 8
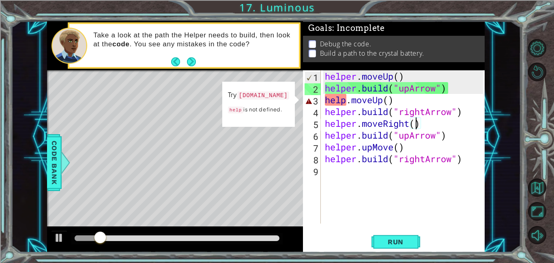
click at [345, 101] on div "helper . moveUp ( ) helper . build ( "upArrow" ) help . moveUp ( ) helper . bui…" at bounding box center [405, 158] width 164 height 177
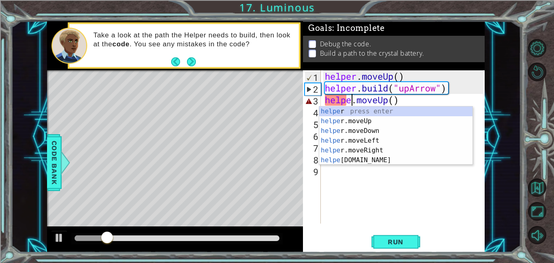
scroll to position [0, 1]
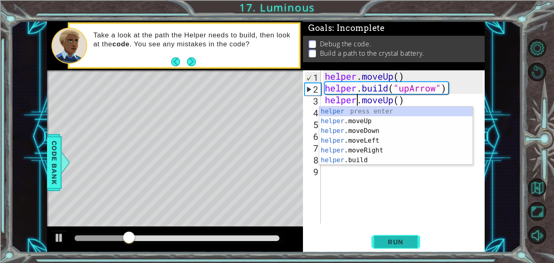
click at [382, 239] on span "Run" at bounding box center [396, 241] width 32 height 8
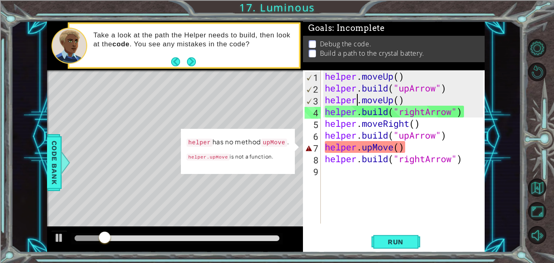
click at [392, 148] on div "helper . moveUp ( ) helper . build ( "upArrow" ) helper . moveUp ( ) helper . b…" at bounding box center [405, 158] width 164 height 177
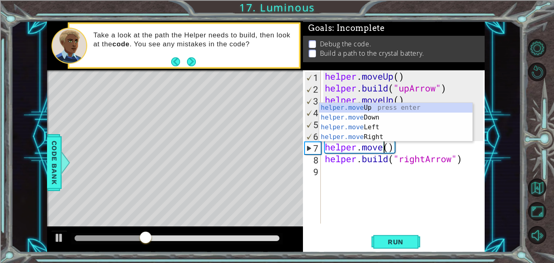
scroll to position [0, 3]
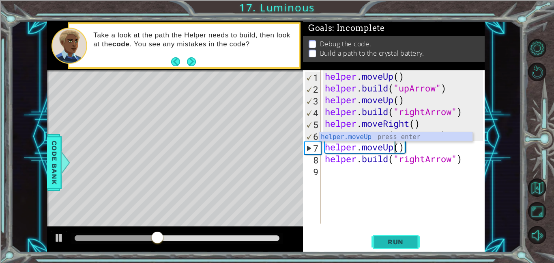
type textarea "helper.moveUp()"
click at [403, 245] on span "Run" at bounding box center [396, 241] width 32 height 8
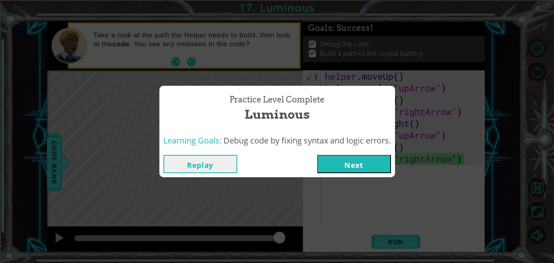
click at [377, 164] on button "Next" at bounding box center [354, 164] width 74 height 18
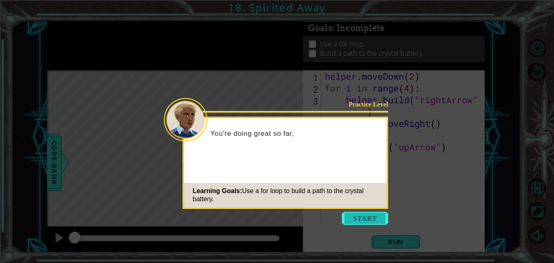
click at [364, 218] on button "Start" at bounding box center [365, 217] width 46 height 13
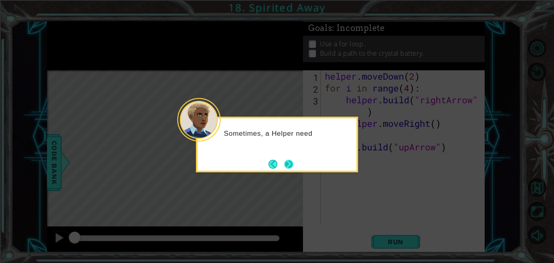
click at [293, 167] on button "Next" at bounding box center [288, 163] width 11 height 11
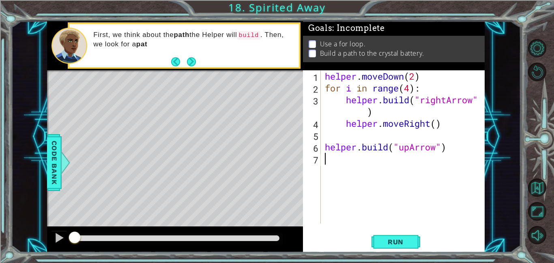
click at [342, 100] on div "helper . moveDown ( 2 ) for i in range ( 4 ) : helper . build ( "rightArrow" ) …" at bounding box center [405, 158] width 164 height 177
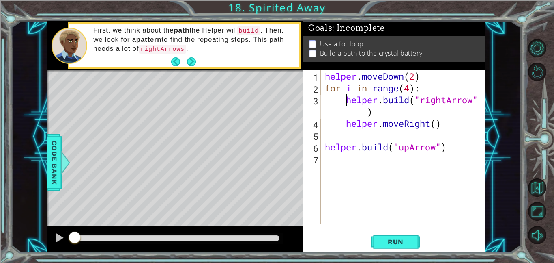
scroll to position [0, 1]
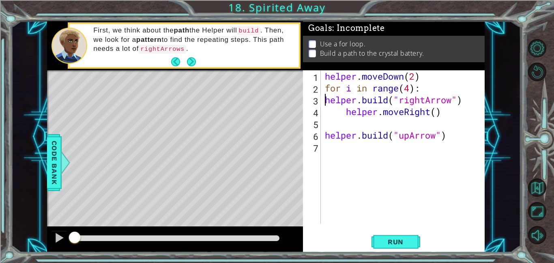
click at [346, 113] on div "helper . moveDown ( 2 ) for i in range ( 4 ) : helper . build ( "rightArrow" ) …" at bounding box center [405, 158] width 164 height 177
click at [326, 136] on div "helper . moveDown ( 2 ) for i in range ( 4 ) : helper . build ( "rightArrow" ) …" at bounding box center [405, 158] width 164 height 177
click at [424, 89] on div "helper . moveDown ( 2 ) for i in range ( 4 ) : helper . build ( "rightArrow" ) …" at bounding box center [405, 158] width 164 height 177
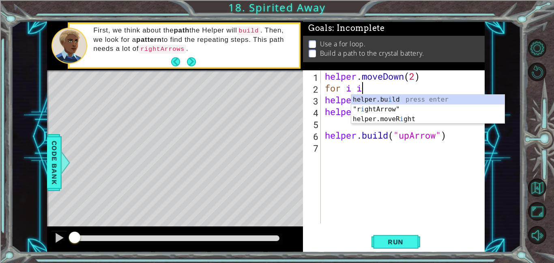
scroll to position [0, 0]
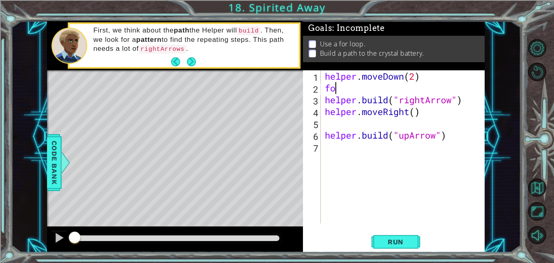
type textarea "f"
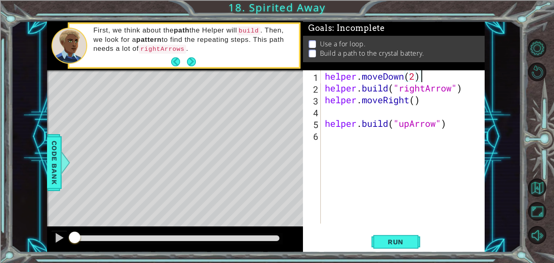
click at [476, 90] on div "helper . moveDown ( 2 ) helper . build ( "rightArrow" ) helper . moveRight ( ) …" at bounding box center [405, 158] width 164 height 177
click at [422, 89] on div "helper . moveDown ( 2 ) helper . build ( "rightArrow" ) helper . moveRight ( ) …" at bounding box center [405, 158] width 164 height 177
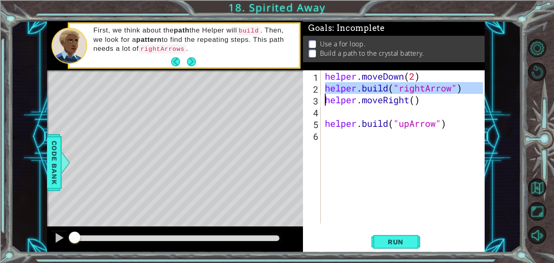
click at [475, 84] on div "helper . moveDown ( 2 ) helper . build ( "rightArrow" ) helper . moveRight ( ) …" at bounding box center [403, 146] width 160 height 153
type textarea "[DOMAIN_NAME]("rightArrow")"
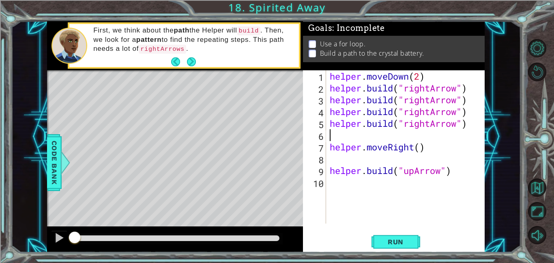
paste textarea "h"
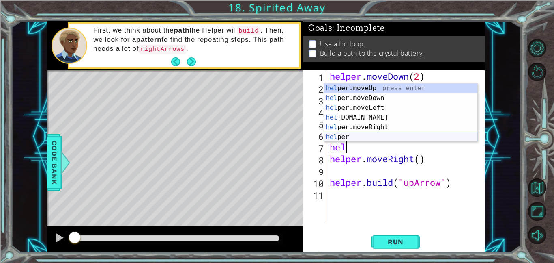
click at [345, 138] on div "hel per.moveUp press enter hel per.moveDown press enter hel per.moveLeft press …" at bounding box center [400, 122] width 153 height 78
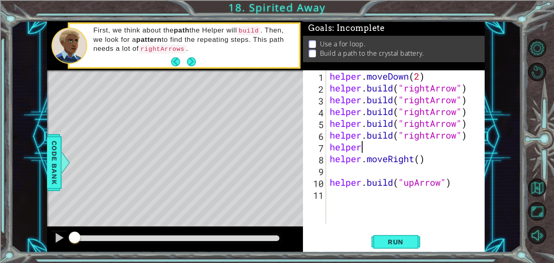
scroll to position [0, 1]
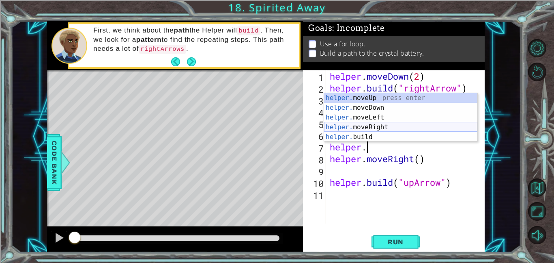
click at [368, 124] on div "helper. moveUp press enter helper. moveDown press enter helper. moveLeft press …" at bounding box center [400, 127] width 153 height 68
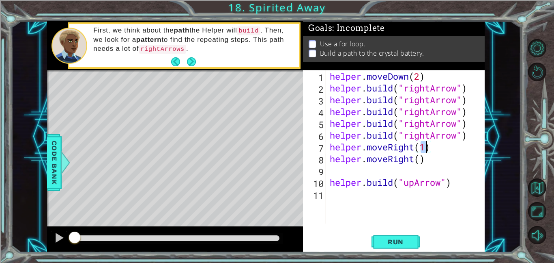
click at [431, 146] on div "helper . moveDown ( 2 ) helper . build ( "rightArrow" ) helper . build ( "right…" at bounding box center [407, 158] width 159 height 177
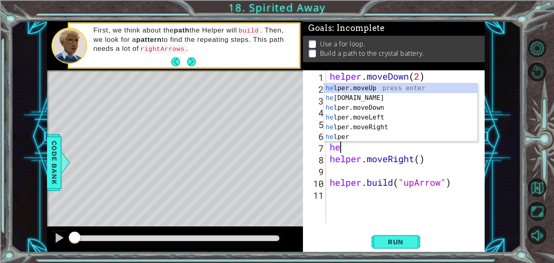
scroll to position [0, 0]
type textarea "h"
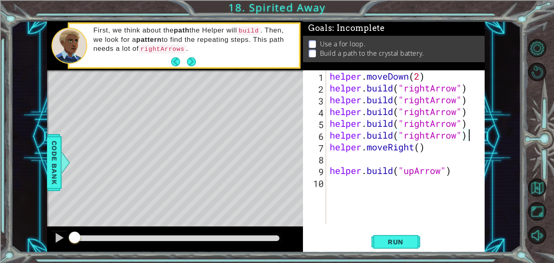
click at [420, 150] on div "helper . moveDown ( 2 ) helper . build ( "rightArrow" ) helper . build ( "right…" at bounding box center [407, 158] width 159 height 177
click at [330, 172] on div "helper . moveDown ( 2 ) helper . build ( "rightArrow" ) helper . build ( "right…" at bounding box center [407, 158] width 159 height 177
type textarea "[DOMAIN_NAME]("upArrow")"
click at [468, 168] on div "helper . moveDown ( 2 ) helper . build ( "rightArrow" ) helper . build ( "right…" at bounding box center [407, 158] width 159 height 177
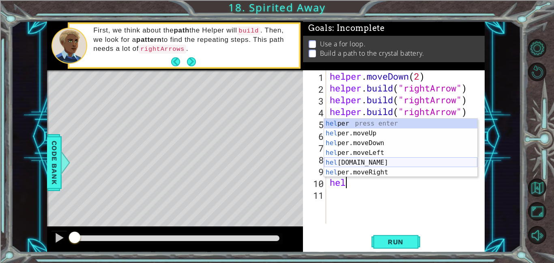
click at [390, 162] on div "hel per press enter hel per.moveUp press enter [GEOGRAPHIC_DATA] per.moveDown p…" at bounding box center [400, 157] width 153 height 78
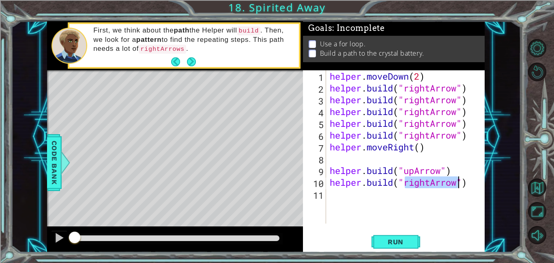
scroll to position [0, 4]
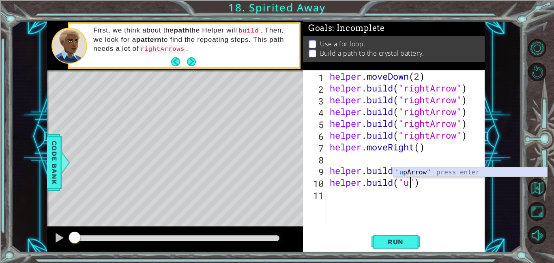
click at [409, 172] on div ""u [PERSON_NAME]" press enter" at bounding box center [470, 181] width 153 height 29
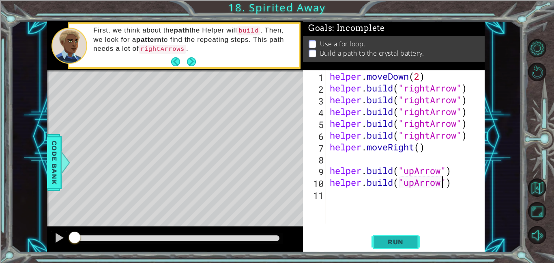
type textarea "[DOMAIN_NAME]("upArrow")"
click at [386, 238] on span "Run" at bounding box center [396, 241] width 32 height 8
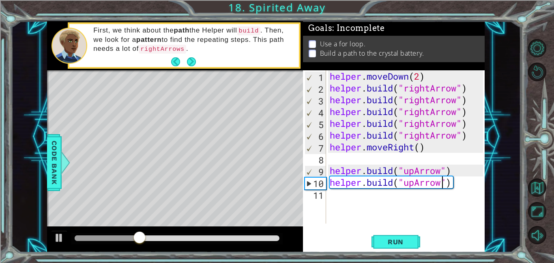
click at [358, 198] on div "helper . moveDown ( 2 ) helper . build ( "rightArrow" ) helper . build ( "right…" at bounding box center [407, 158] width 159 height 177
click at [470, 89] on div "helper . moveDown ( 2 ) helper . build ( "rightArrow" ) helper . build ( "right…" at bounding box center [407, 158] width 159 height 177
type textarea "[DOMAIN_NAME]("rightArrow")"
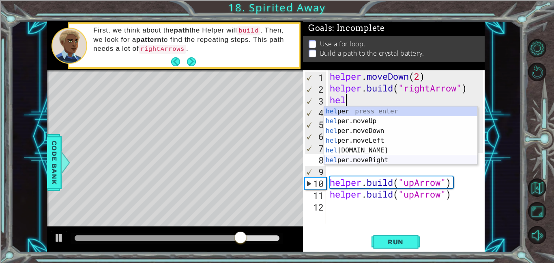
click at [394, 157] on div "hel per press enter hel per.moveUp press enter [GEOGRAPHIC_DATA] per.moveDown p…" at bounding box center [400, 145] width 153 height 78
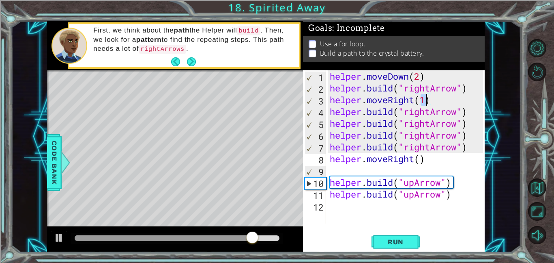
click at [474, 114] on div "helper . moveDown ( 2 ) helper . build ( "rightArrow" ) helper . moveRight ( 1 …" at bounding box center [407, 158] width 159 height 177
type textarea "[DOMAIN_NAME]("rightArrow")"
click at [468, 123] on div "helper . moveDown ( 2 ) helper . build ( "rightArrow" ) helper . moveRight ( 1 …" at bounding box center [407, 158] width 159 height 177
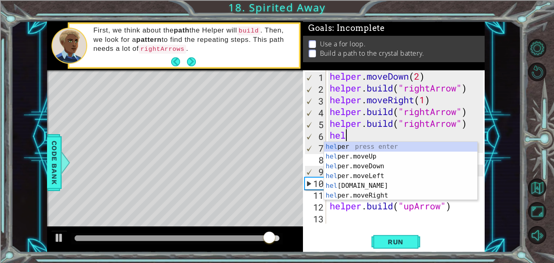
scroll to position [0, 0]
click at [402, 194] on div "help er press enter help er.moveUp press enter help er.moveDown press enter hel…" at bounding box center [400, 181] width 153 height 78
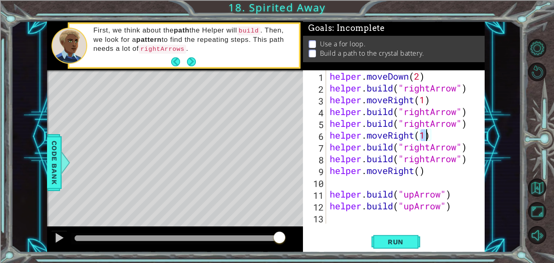
click at [474, 158] on div "helper . moveDown ( 2 ) helper . build ( "rightArrow" ) helper . moveRight ( 1 …" at bounding box center [407, 158] width 159 height 177
type textarea "[DOMAIN_NAME]("rightArrow")"
click at [470, 146] on div "helper . moveDown ( 2 ) helper . build ( "rightArrow" ) helper . moveRight ( 1 …" at bounding box center [407, 158] width 159 height 177
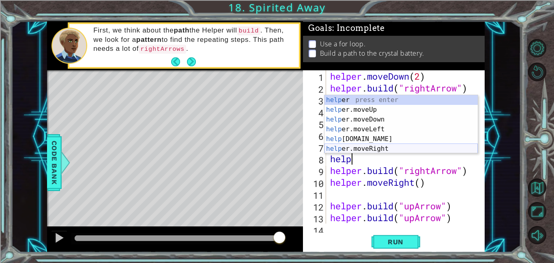
click at [407, 148] on div "help er press enter help er.moveUp press enter help er.moveDown press enter hel…" at bounding box center [401, 134] width 153 height 78
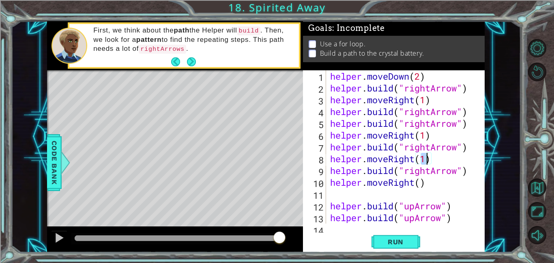
click at [330, 207] on div "helper . moveDown ( 2 ) helper . build ( "rightArrow" ) helper . moveRight ( 1 …" at bounding box center [408, 158] width 159 height 177
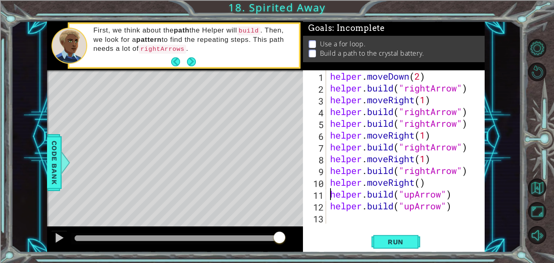
click at [422, 186] on div "helper . moveDown ( 2 ) helper . build ( "rightArrow" ) helper . moveRight ( 1 …" at bounding box center [408, 158] width 159 height 177
type textarea "helper.moveRight(1)"
click at [0, 0] on span "..." at bounding box center [0, 0] width 0 height 0
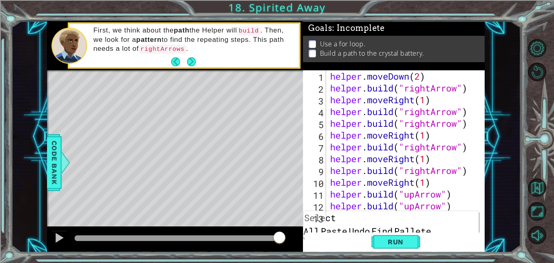
click at [460, 205] on div "helper . moveDown ( 2 ) helper . build ( "rightArrow" ) helper . moveRight ( 1 …" at bounding box center [408, 158] width 159 height 177
type textarea "[DOMAIN_NAME]("upArrow")"
click at [465, 199] on span "..." at bounding box center [469, 205] width 17 height 13
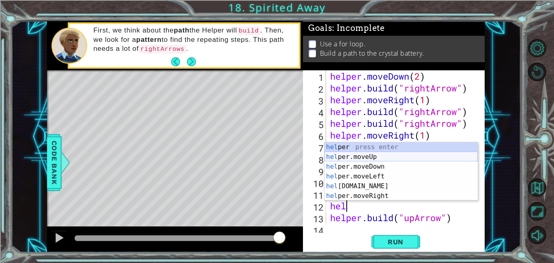
click at [352, 156] on div "hel per press enter hel per.moveUp press enter [GEOGRAPHIC_DATA] per.moveDown p…" at bounding box center [401, 181] width 153 height 78
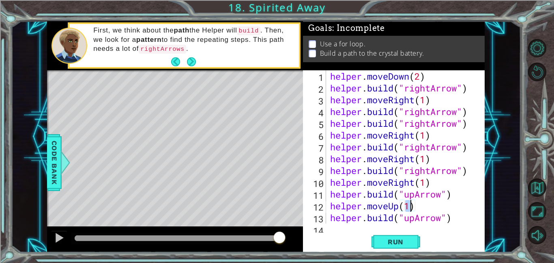
click at [461, 220] on div "helper . moveDown ( 2 ) helper . build ( "rightArrow" ) helper . moveRight ( 1 …" at bounding box center [408, 158] width 159 height 177
type textarea "[DOMAIN_NAME]("upArrow")"
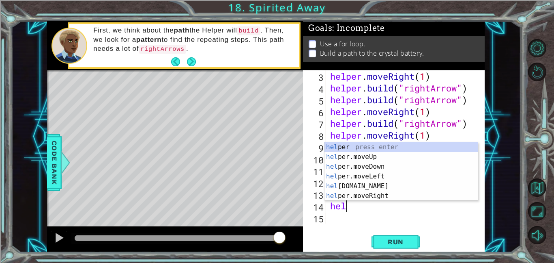
scroll to position [0, 0]
click at [377, 155] on div "help er press enter help er.moveUp press enter help er.moveDown press enter hel…" at bounding box center [401, 181] width 153 height 78
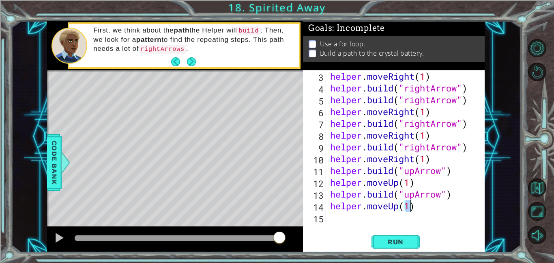
scroll to position [0, 3]
type textarea "helper.moveUp(1)"
click at [395, 235] on button "Run" at bounding box center [396, 241] width 49 height 18
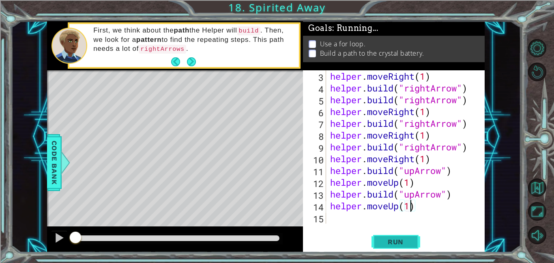
click at [407, 239] on span "Run" at bounding box center [396, 241] width 32 height 8
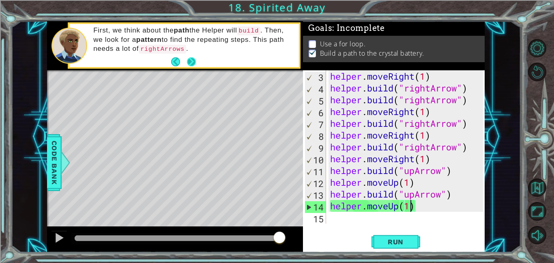
click at [188, 58] on button "Next" at bounding box center [191, 62] width 12 height 12
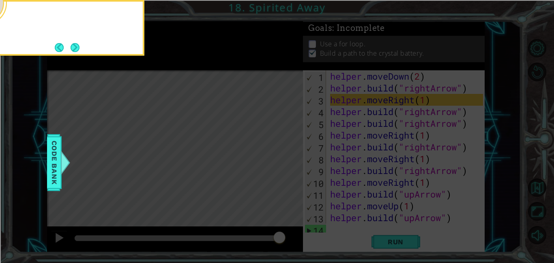
scroll to position [0, 0]
click at [72, 56] on icon at bounding box center [277, 131] width 554 height 263
click at [80, 46] on button "Next" at bounding box center [75, 47] width 15 height 15
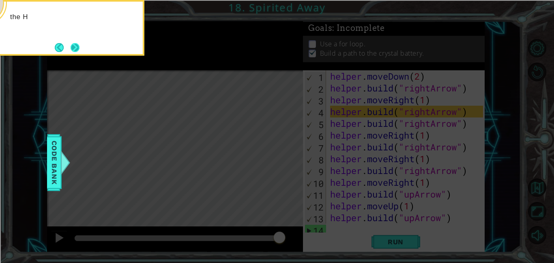
click at [71, 50] on button "Next" at bounding box center [75, 47] width 12 height 12
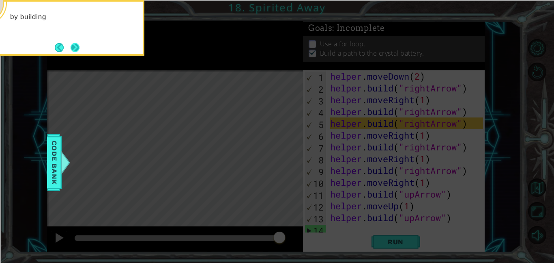
click at [75, 45] on button "Next" at bounding box center [75, 47] width 15 height 15
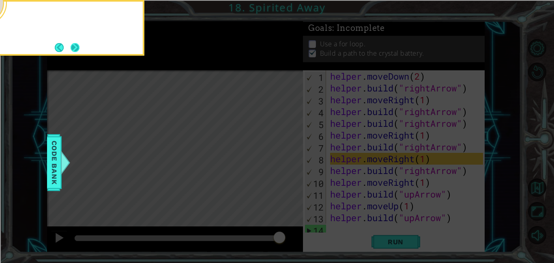
click at [77, 44] on button "Next" at bounding box center [75, 47] width 12 height 12
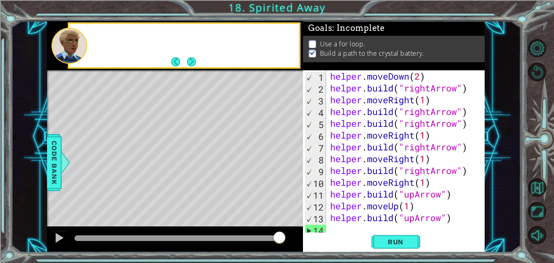
click at [78, 47] on div at bounding box center [70, 46] width 36 height 36
click at [190, 62] on button "Next" at bounding box center [191, 62] width 13 height 13
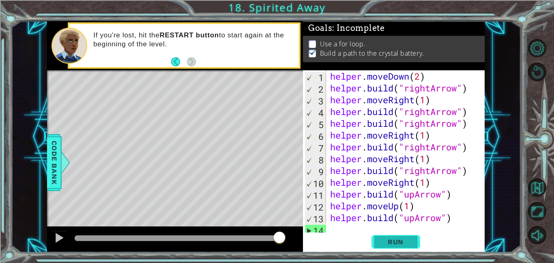
click at [402, 237] on span "Run" at bounding box center [396, 241] width 32 height 8
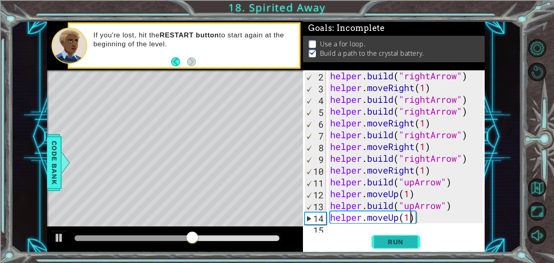
scroll to position [24, 0]
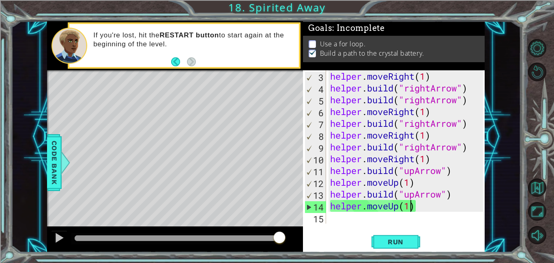
click at [450, 221] on div "helper . moveRight ( 1 ) helper . build ( "rightArrow" ) helper . build ( "righ…" at bounding box center [408, 158] width 159 height 177
click at [167, 60] on div "If you're lost, hit the RESTART button to start again at the beginning of the l…" at bounding box center [193, 46] width 211 height 38
click at [169, 62] on div "If you're lost, hit the RESTART button to start again at the beginning of the l…" at bounding box center [193, 46] width 211 height 38
click at [173, 57] on button "Back" at bounding box center [179, 61] width 16 height 9
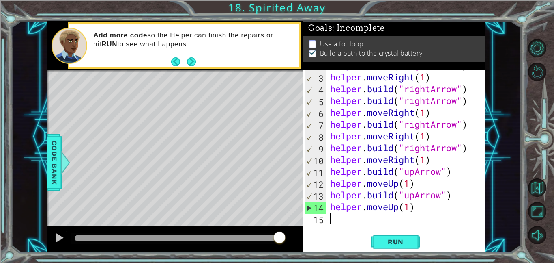
scroll to position [24, 0]
click at [172, 59] on button "Back" at bounding box center [179, 61] width 16 height 9
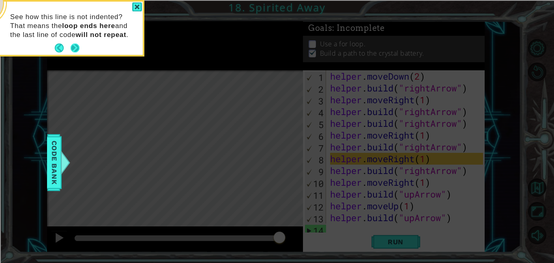
click at [73, 46] on button "Next" at bounding box center [75, 48] width 10 height 10
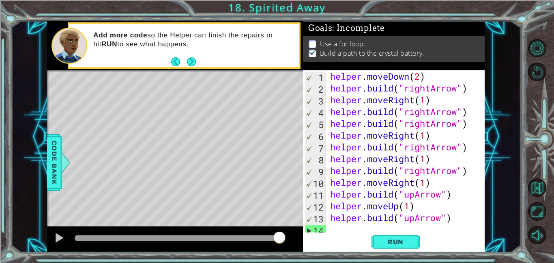
click at [324, 163] on div "8" at bounding box center [315, 160] width 21 height 12
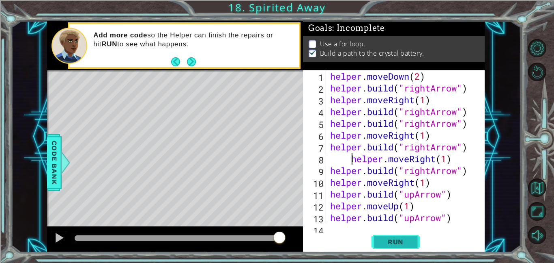
click at [409, 237] on span "Run" at bounding box center [396, 241] width 32 height 8
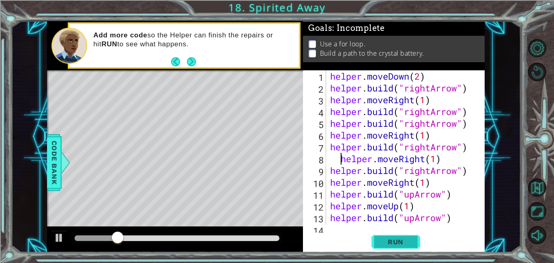
click at [401, 239] on span "Run" at bounding box center [396, 241] width 32 height 8
click at [409, 246] on button "Run" at bounding box center [396, 241] width 49 height 18
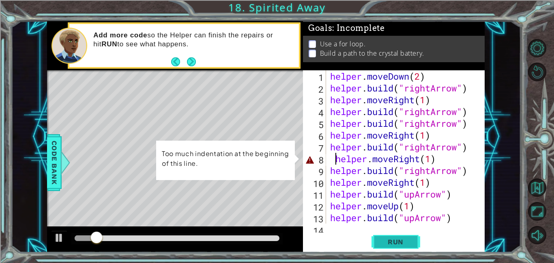
type textarea "helper.moveRight(1)"
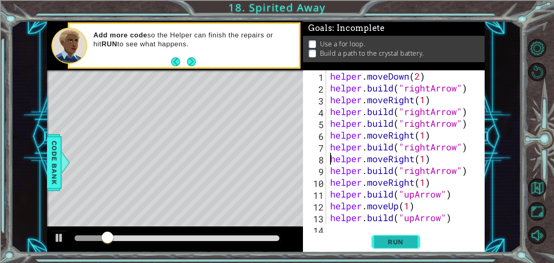
click at [401, 246] on button "Run" at bounding box center [396, 241] width 49 height 18
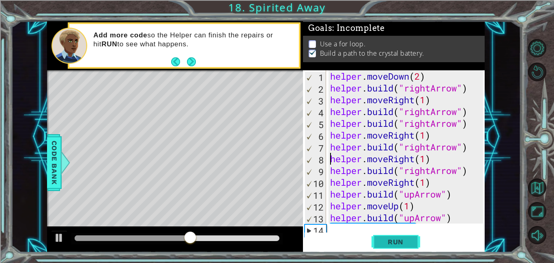
scroll to position [24, 0]
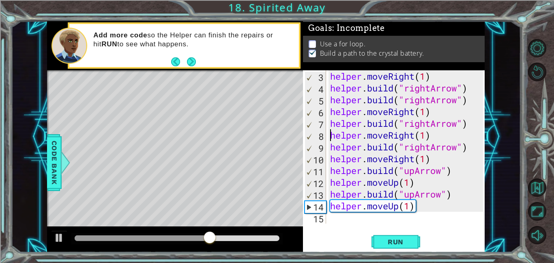
click at [347, 224] on div "helper.moveRight(1) 3 4 5 6 7 8 9 10 11 12 13 14 15 helper . moveRight ( 1 ) he…" at bounding box center [394, 161] width 182 height 182
click at [348, 219] on div "helper . moveRight ( 1 ) helper . build ( "rightArrow" ) helper . build ( "righ…" at bounding box center [408, 158] width 159 height 177
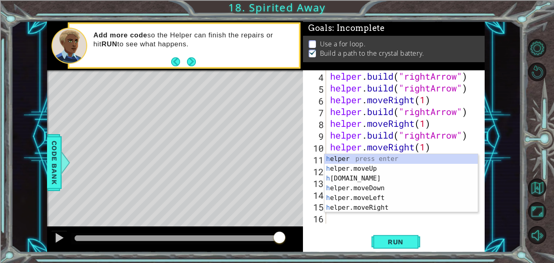
scroll to position [35, 0]
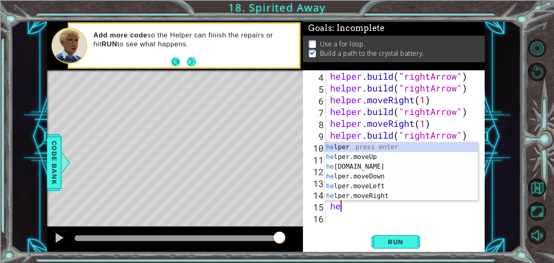
click at [176, 62] on button "Back" at bounding box center [179, 61] width 16 height 9
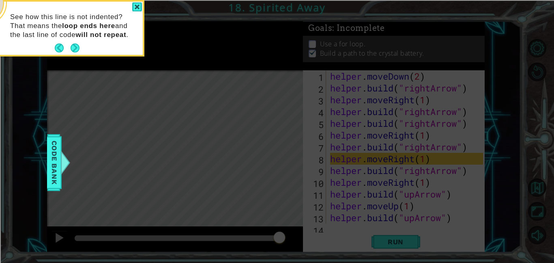
scroll to position [0, 0]
click at [176, 62] on icon at bounding box center [277, 131] width 554 height 263
click at [56, 45] on button "Back" at bounding box center [63, 47] width 16 height 9
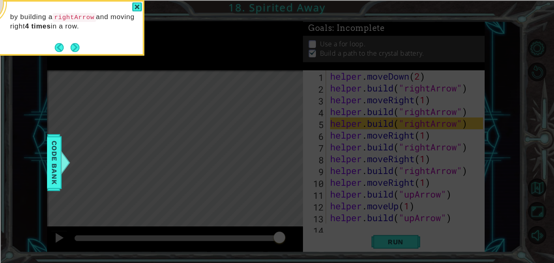
click at [56, 45] on button "Back" at bounding box center [63, 47] width 16 height 9
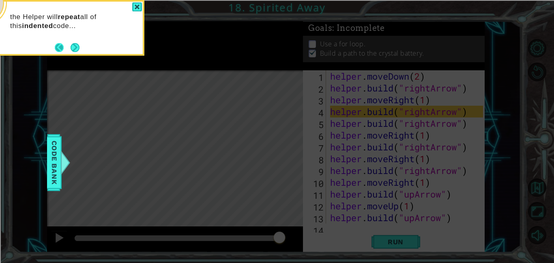
click at [60, 48] on button "Back" at bounding box center [63, 47] width 16 height 9
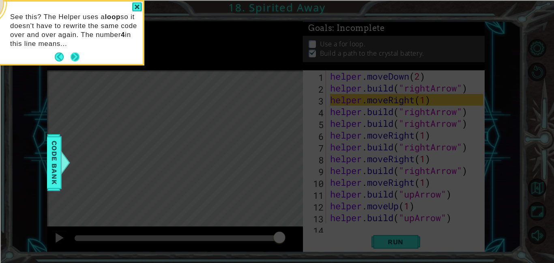
click at [73, 54] on button "Next" at bounding box center [75, 57] width 10 height 10
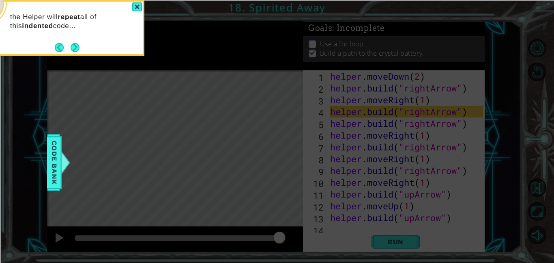
click at [73, 54] on div "the Helper will repeat all of this indented code..." at bounding box center [63, 28] width 162 height 56
click at [71, 49] on button "Next" at bounding box center [75, 47] width 13 height 13
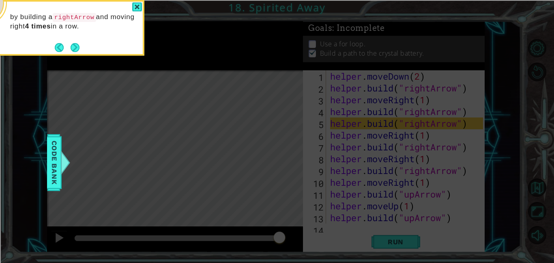
click at [71, 49] on button "Next" at bounding box center [74, 47] width 11 height 11
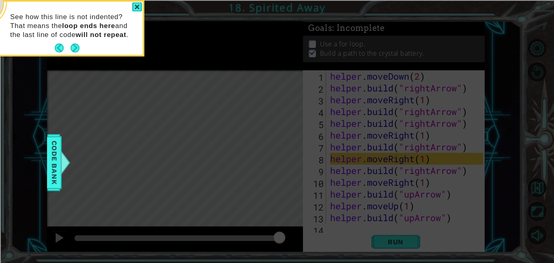
click at [71, 49] on button "Next" at bounding box center [75, 48] width 13 height 13
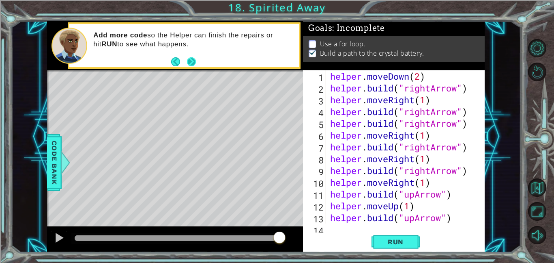
click at [187, 58] on button "Next" at bounding box center [191, 61] width 15 height 15
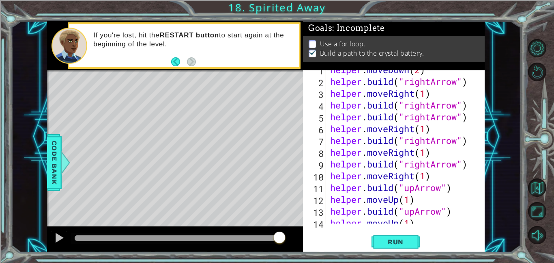
scroll to position [7, 0]
click at [330, 119] on div "helper . moveDown ( 2 ) helper . build ( "rightArrow" ) helper . moveRight ( 1 …" at bounding box center [408, 152] width 159 height 177
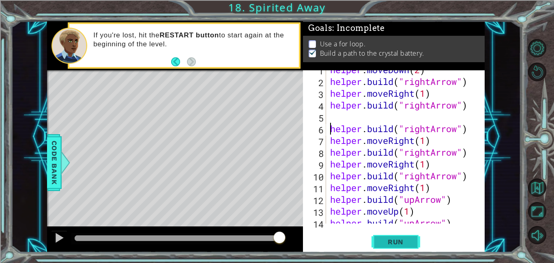
click at [382, 241] on span "Run" at bounding box center [396, 241] width 32 height 8
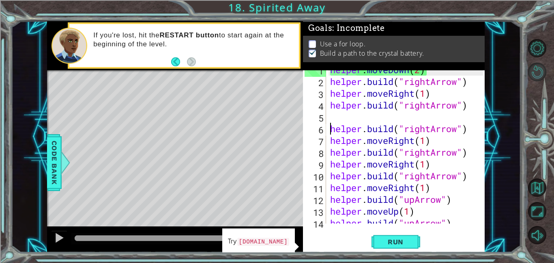
click at [539, 71] on button "Restart Level" at bounding box center [537, 71] width 18 height 18
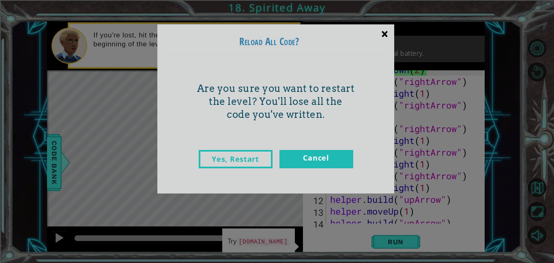
click at [385, 37] on div "×" at bounding box center [384, 34] width 19 height 24
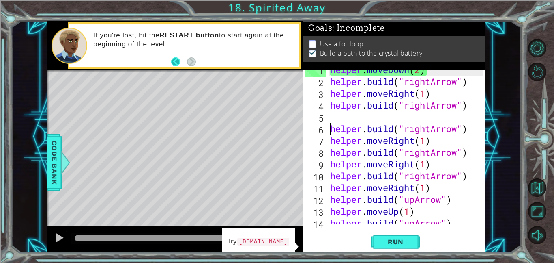
click at [172, 60] on button "Back" at bounding box center [179, 61] width 16 height 9
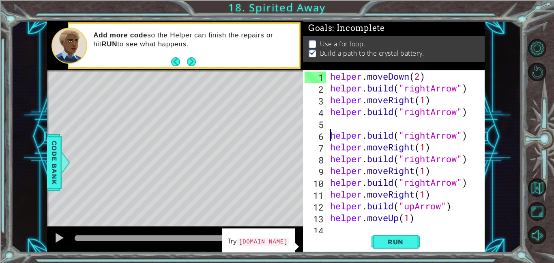
scroll to position [0, 0]
click at [175, 61] on button "Back" at bounding box center [179, 61] width 16 height 9
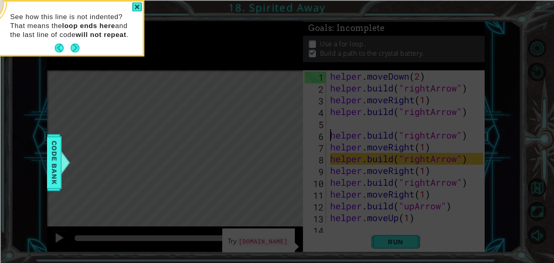
click at [171, 71] on icon at bounding box center [277, 131] width 554 height 263
click at [169, 71] on icon at bounding box center [277, 131] width 554 height 263
click at [55, 41] on div "See how this line is not indented? That means the loop ends here and the last l…" at bounding box center [63, 30] width 159 height 50
click at [57, 50] on button "Back" at bounding box center [63, 47] width 16 height 9
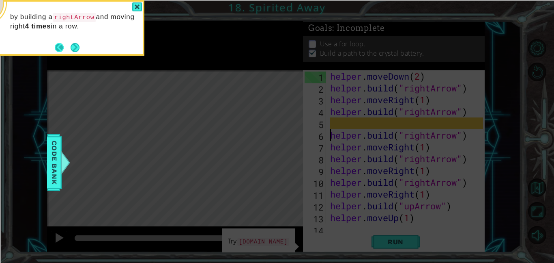
click at [55, 45] on button "Back" at bounding box center [63, 47] width 16 height 9
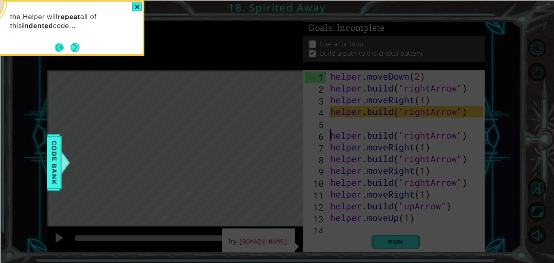
click at [59, 47] on button "Back" at bounding box center [63, 47] width 16 height 9
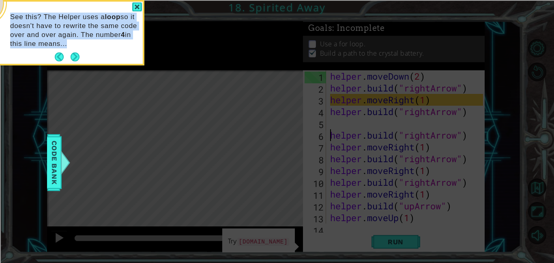
click at [56, 47] on p "See this? The Helper uses a loop so it doesn't have to rewrite the same code ov…" at bounding box center [73, 31] width 127 height 36
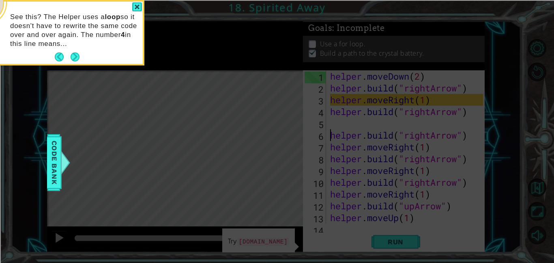
click at [55, 46] on p "See this? The Helper uses a loop so it doesn't have to rewrite the same code ov…" at bounding box center [73, 31] width 127 height 36
click at [52, 55] on div "See this? The Helper uses a loop so it doesn't have to rewrite the same code ov…" at bounding box center [63, 34] width 159 height 59
click at [54, 56] on div "See this? The Helper uses a loop so it doesn't have to rewrite the same code ov…" at bounding box center [63, 34] width 159 height 59
click at [54, 58] on div "See this? The Helper uses a loop so it doesn't have to rewrite the same code ov…" at bounding box center [63, 34] width 159 height 59
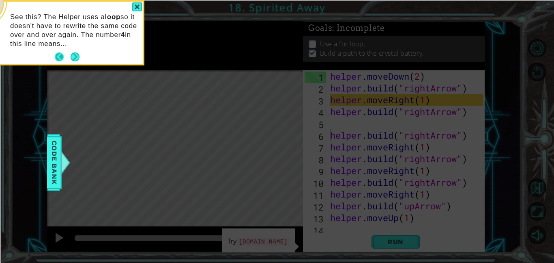
click at [56, 58] on button "Back" at bounding box center [63, 56] width 16 height 9
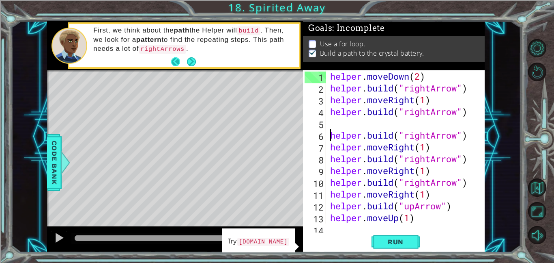
click at [174, 64] on button "Back" at bounding box center [179, 61] width 16 height 9
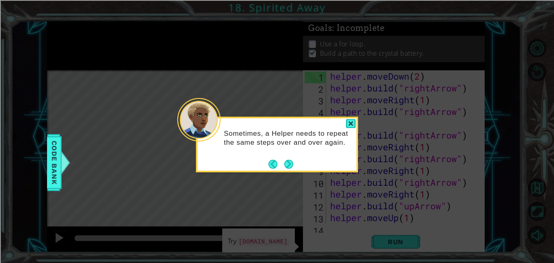
click at [264, 167] on div "Sometimes, a Helper needs to repeat the same steps over and over again." at bounding box center [277, 144] width 162 height 56
click at [267, 161] on div "Sometimes, a Helper needs to repeat the same steps over and over again." at bounding box center [277, 141] width 159 height 41
click at [265, 159] on div "Sometimes, a Helper needs to repeat the same steps over and over again." at bounding box center [277, 141] width 159 height 41
click at [270, 166] on button "Back" at bounding box center [277, 163] width 16 height 9
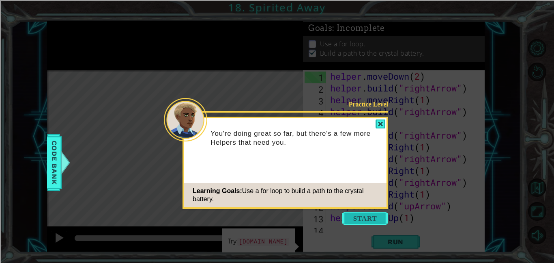
click at [358, 215] on button "Start" at bounding box center [365, 217] width 46 height 13
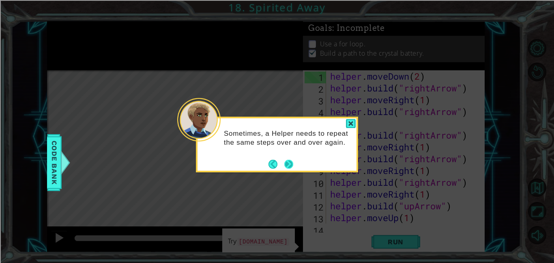
click at [289, 168] on button "Next" at bounding box center [289, 164] width 15 height 15
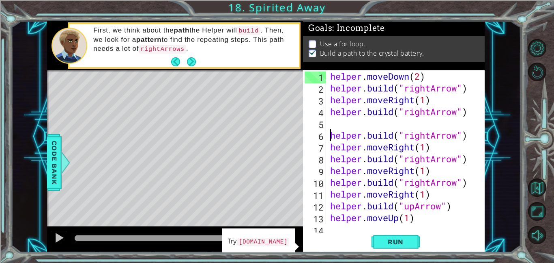
click at [330, 92] on div "helper . moveDown ( 2 ) helper . build ( "rightArrow" ) helper . moveRight ( 1 …" at bounding box center [408, 158] width 159 height 177
click at [423, 222] on div "helper . moveDown ( 2 ) helper . build ( "rightArrow" ) helper . moveRight ( 1 …" at bounding box center [408, 158] width 159 height 177
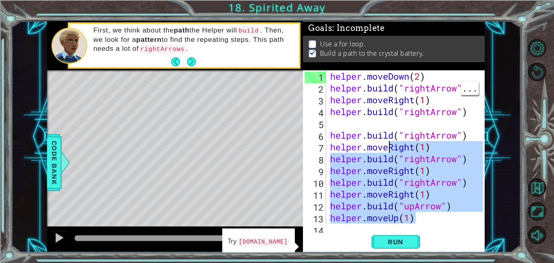
drag, startPoint x: 418, startPoint y: 219, endPoint x: 369, endPoint y: 121, distance: 108.9
click at [369, 121] on div "helper . moveDown ( 2 ) helper . build ( "rightArrow" ) helper . moveRight ( 1 …" at bounding box center [408, 158] width 159 height 177
type textarea "[DOMAIN_NAME]("rightArrow")"
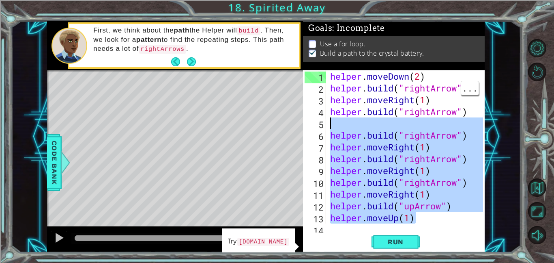
click at [368, 121] on div "helper . moveDown ( 2 ) helper . build ( "rightArrow" ) helper . moveRight ( 1 …" at bounding box center [406, 146] width 155 height 153
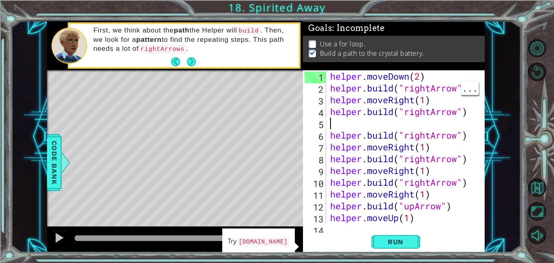
click at [366, 84] on div "helper . moveDown ( 2 ) helper . build ( "rightArrow" ) helper . moveRight ( 1 …" at bounding box center [408, 158] width 159 height 177
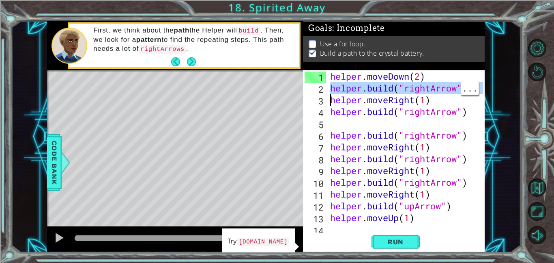
click at [366, 84] on div "helper . moveDown ( 2 ) helper . build ( "rightArrow" ) helper . moveRight ( 1 …" at bounding box center [406, 146] width 155 height 153
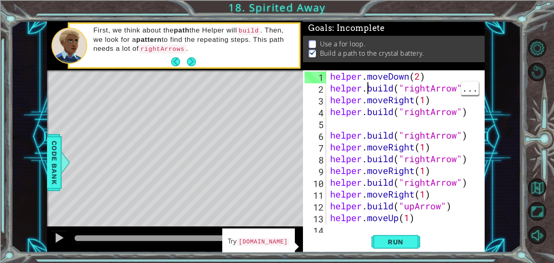
click at [366, 84] on div "helper . moveDown ( 2 ) helper . build ( "rightArrow" ) helper . moveRight ( 1 …" at bounding box center [408, 158] width 159 height 177
click at [366, 84] on div "helper . moveDown ( 2 ) helper . build ( "rightArrow" ) helper . moveRight ( 1 …" at bounding box center [406, 146] width 155 height 153
click at [474, 87] on span "..." at bounding box center [469, 87] width 17 height 13
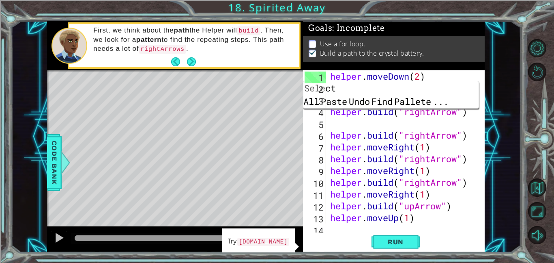
click at [404, 155] on div "helper . moveDown ( 2 ) helper . build ( "rightArrow" ) helper . moveRight ( 1 …" at bounding box center [408, 158] width 159 height 177
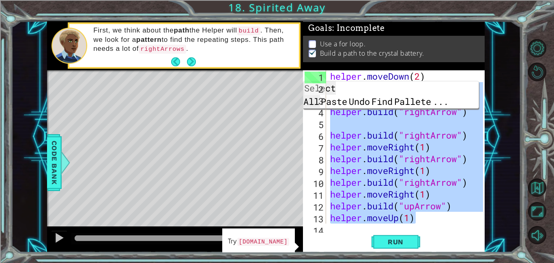
drag, startPoint x: 427, startPoint y: 216, endPoint x: 333, endPoint y: 82, distance: 163.7
click at [333, 82] on div "[DOMAIN_NAME]("rightArrow") 1 2 3 4 5 6 7 8 9 10 11 12 13 14 helper . moveDown …" at bounding box center [393, 146] width 180 height 153
type textarea "h"
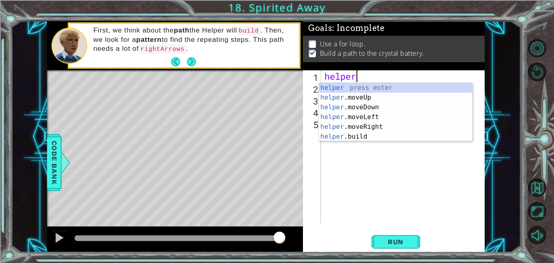
type textarea "h"
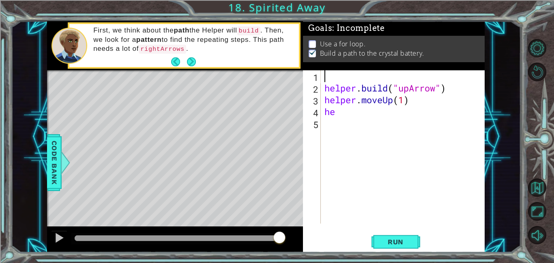
click at [347, 103] on div "helper . build ( "upArrow" ) helper . moveUp ( 1 ) he" at bounding box center [405, 158] width 164 height 177
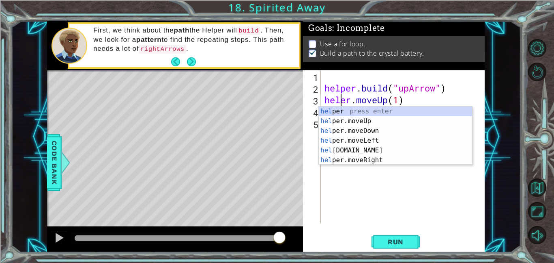
click at [454, 86] on div "helper . build ( "upArrow" ) heler . moveUp ( 1 ) he" at bounding box center [405, 158] width 164 height 177
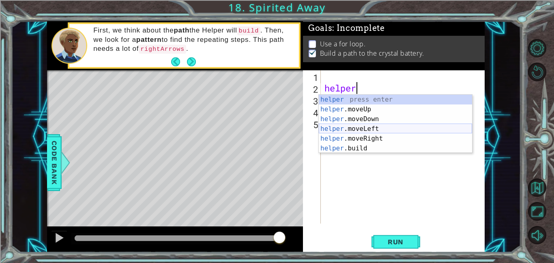
type textarea "h"
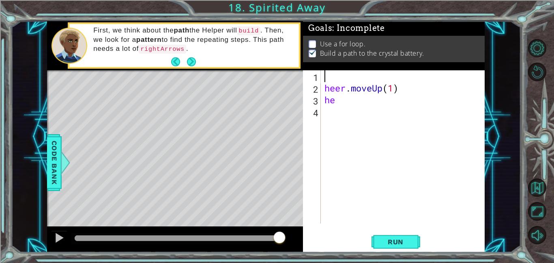
click at [366, 107] on div "heer . moveUp ( 1 ) he" at bounding box center [405, 158] width 164 height 177
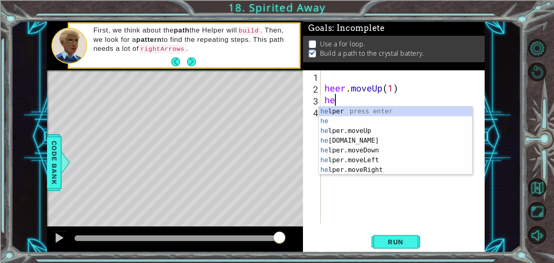
type textarea "h"
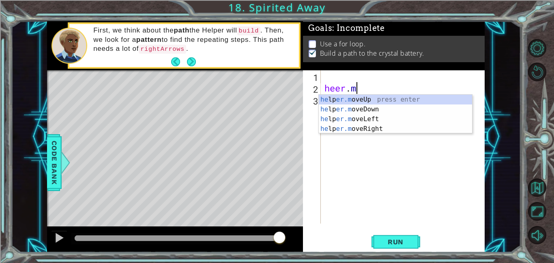
type textarea "h"
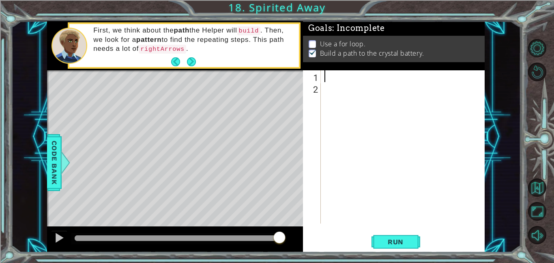
click at [351, 177] on div at bounding box center [405, 158] width 164 height 177
click at [338, 75] on div at bounding box center [405, 158] width 164 height 177
click at [189, 63] on button "Next" at bounding box center [191, 61] width 9 height 9
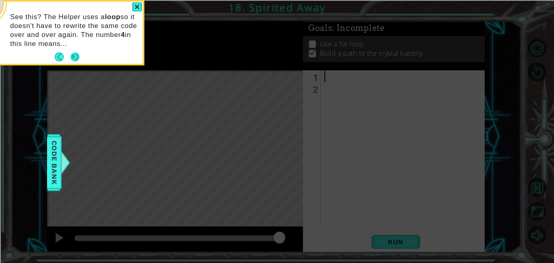
click at [75, 52] on button "Next" at bounding box center [75, 57] width 10 height 10
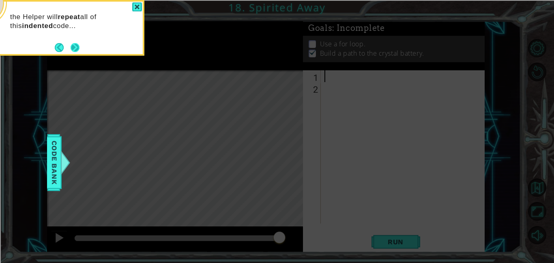
click at [75, 48] on button "Next" at bounding box center [75, 47] width 9 height 9
click at [75, 48] on button "Next" at bounding box center [74, 47] width 9 height 9
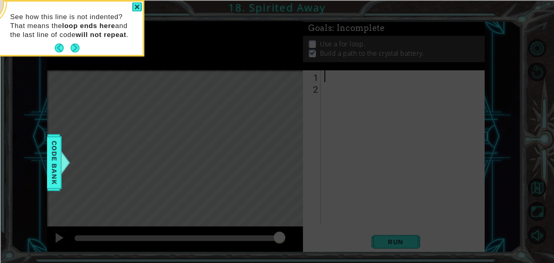
click at [75, 48] on button "Next" at bounding box center [75, 47] width 9 height 9
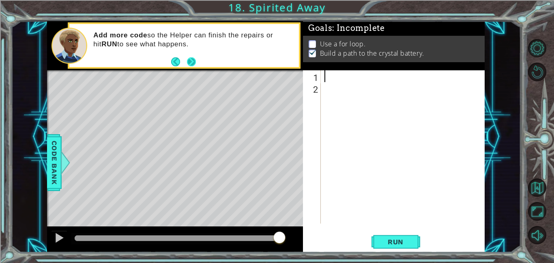
click at [196, 65] on button "Next" at bounding box center [191, 61] width 9 height 9
click at [248, 21] on div "If you're lost, hit the RESTART button to start again at the beginning of the l…" at bounding box center [175, 45] width 256 height 49
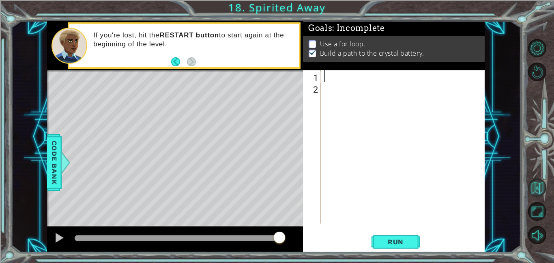
click at [535, 188] on button "Back to Map" at bounding box center [537, 187] width 18 height 18
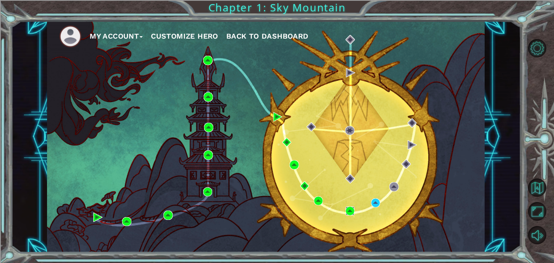
click at [349, 212] on img at bounding box center [350, 210] width 9 height 9
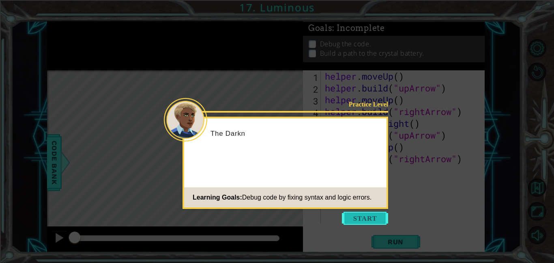
click at [359, 219] on button "Start" at bounding box center [365, 217] width 46 height 13
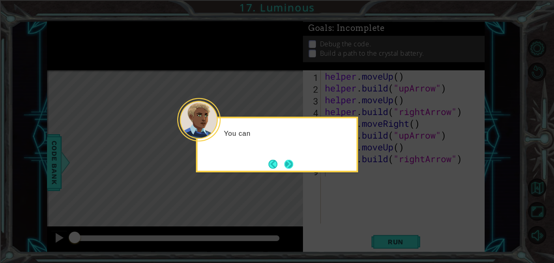
click at [287, 165] on button "Next" at bounding box center [288, 163] width 9 height 9
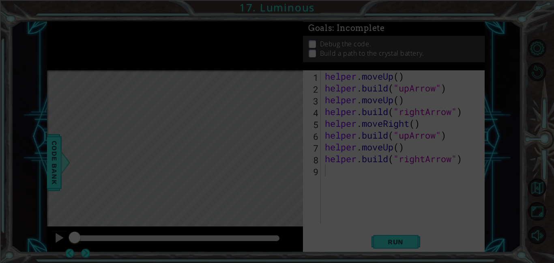
click at [287, 162] on div "Level Map" at bounding box center [234, 189] width 375 height 239
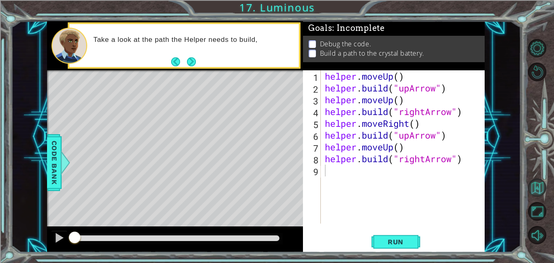
click at [538, 193] on button "Back to Map" at bounding box center [537, 187] width 18 height 18
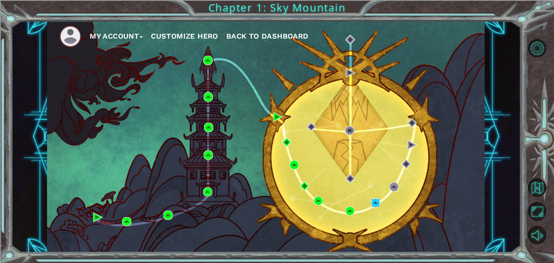
click at [375, 205] on img at bounding box center [375, 202] width 9 height 9
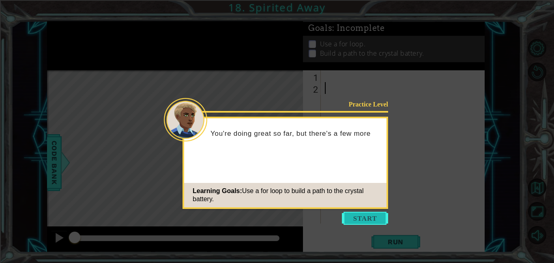
click at [360, 219] on button "Start" at bounding box center [365, 217] width 46 height 13
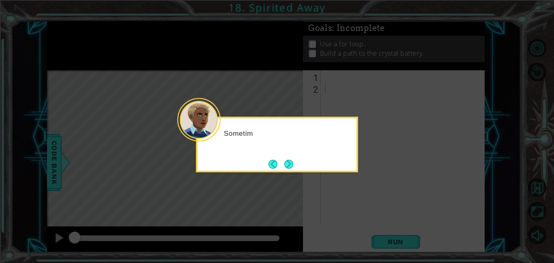
click at [295, 152] on div "Sometim" at bounding box center [277, 137] width 159 height 32
click at [293, 164] on button "Next" at bounding box center [288, 163] width 9 height 9
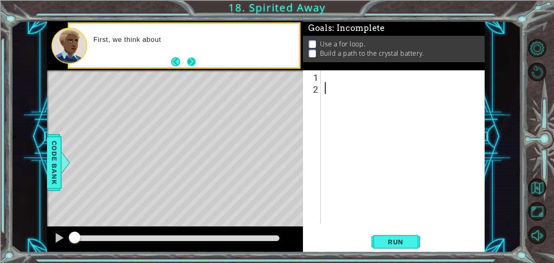
click at [192, 62] on button "Next" at bounding box center [191, 61] width 15 height 15
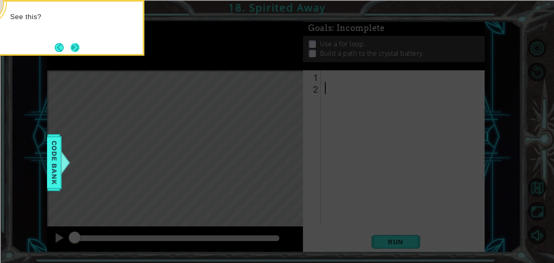
click at [73, 49] on button "Next" at bounding box center [75, 47] width 13 height 13
click at [74, 43] on button "Next" at bounding box center [75, 47] width 13 height 13
click at [71, 43] on button "Next" at bounding box center [75, 47] width 9 height 9
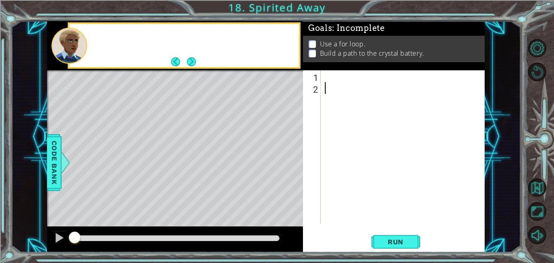
click at [72, 45] on div at bounding box center [70, 46] width 36 height 36
click at [195, 62] on button "Next" at bounding box center [191, 61] width 9 height 9
click at [194, 71] on div at bounding box center [175, 71] width 256 height 2
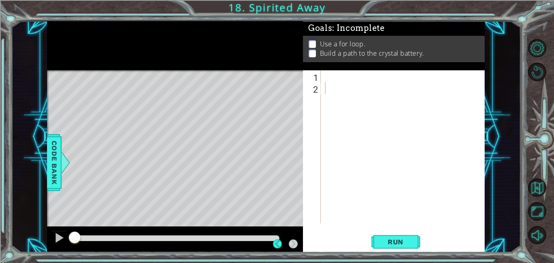
click at [341, 79] on div at bounding box center [405, 158] width 164 height 177
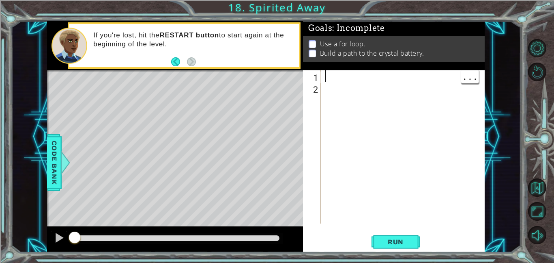
click at [460, 81] on div at bounding box center [405, 158] width 164 height 177
click at [465, 78] on span "..." at bounding box center [469, 75] width 17 height 13
